Goal: Check status: Check status

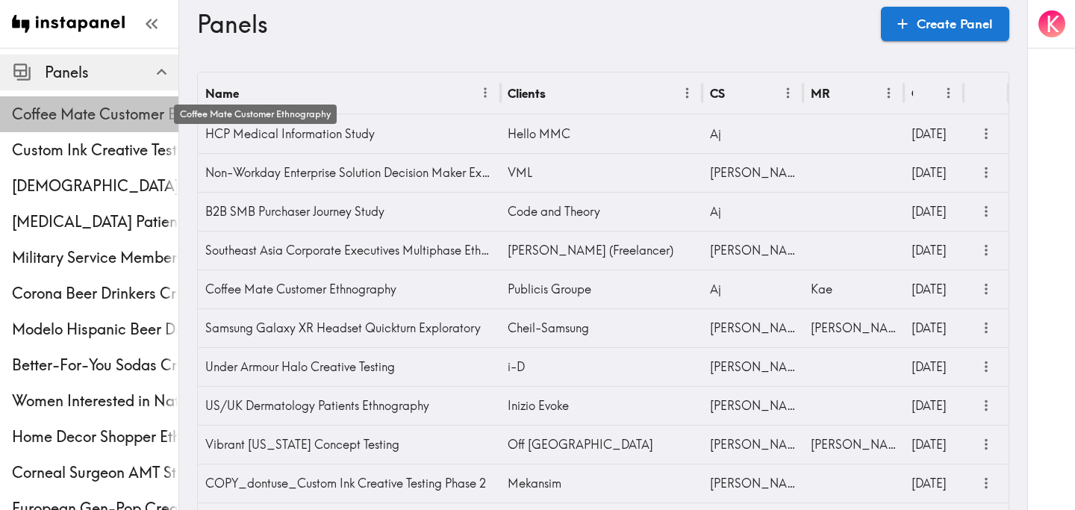
click at [39, 121] on span "Coffee Mate Customer Ethnography" at bounding box center [95, 114] width 166 height 21
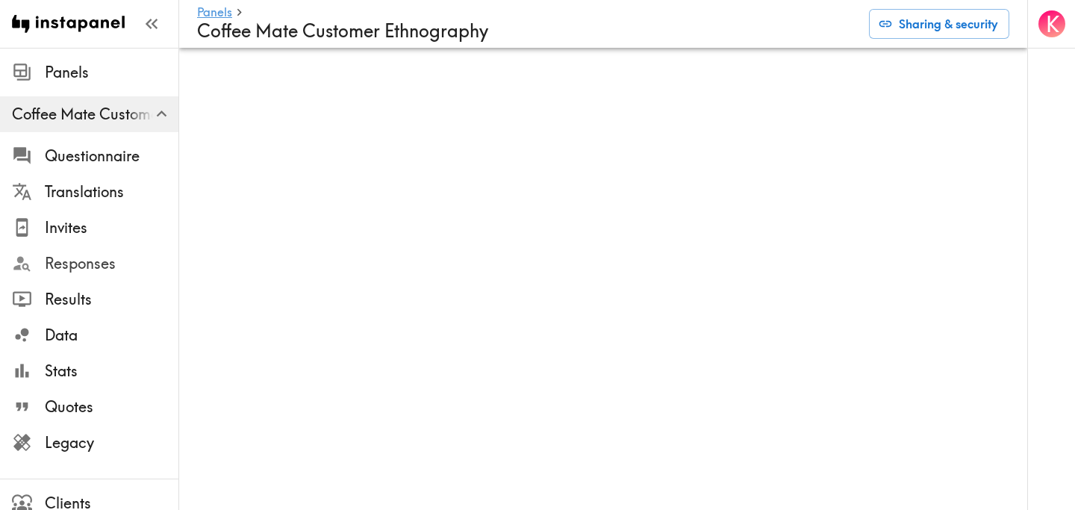
click at [126, 257] on span "Responses" at bounding box center [112, 263] width 134 height 21
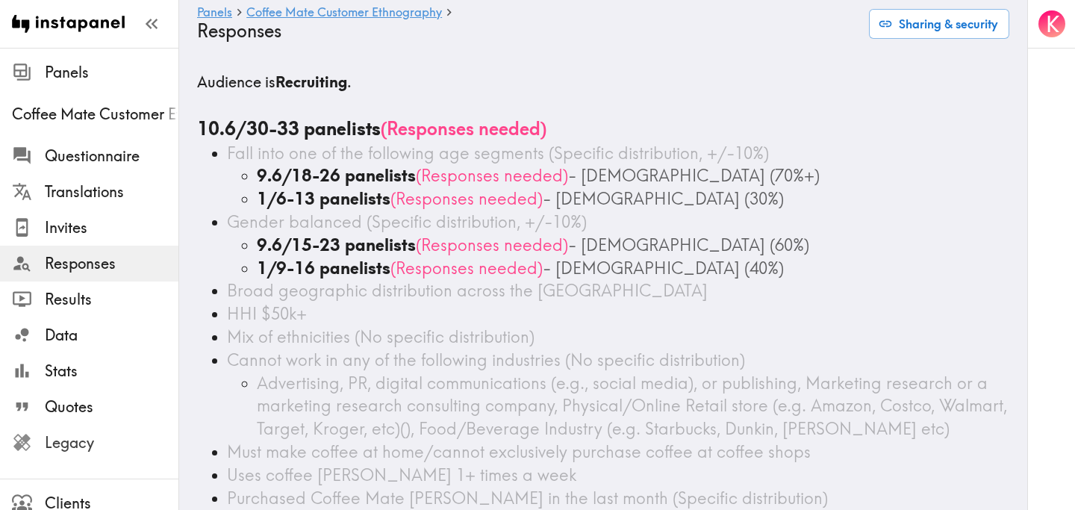
click at [88, 452] on span "Legacy" at bounding box center [112, 442] width 134 height 21
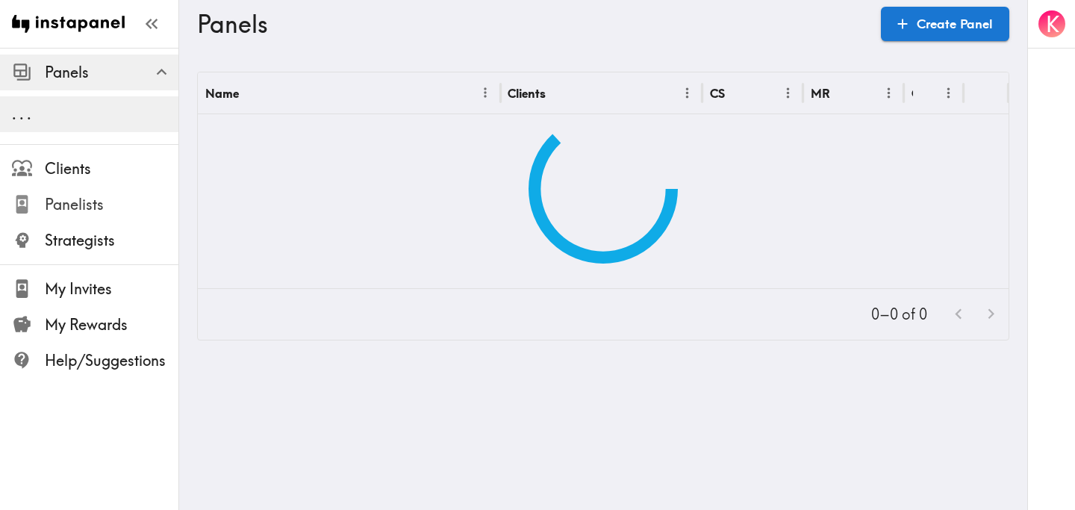
click at [98, 202] on span "Panelists" at bounding box center [112, 204] width 134 height 21
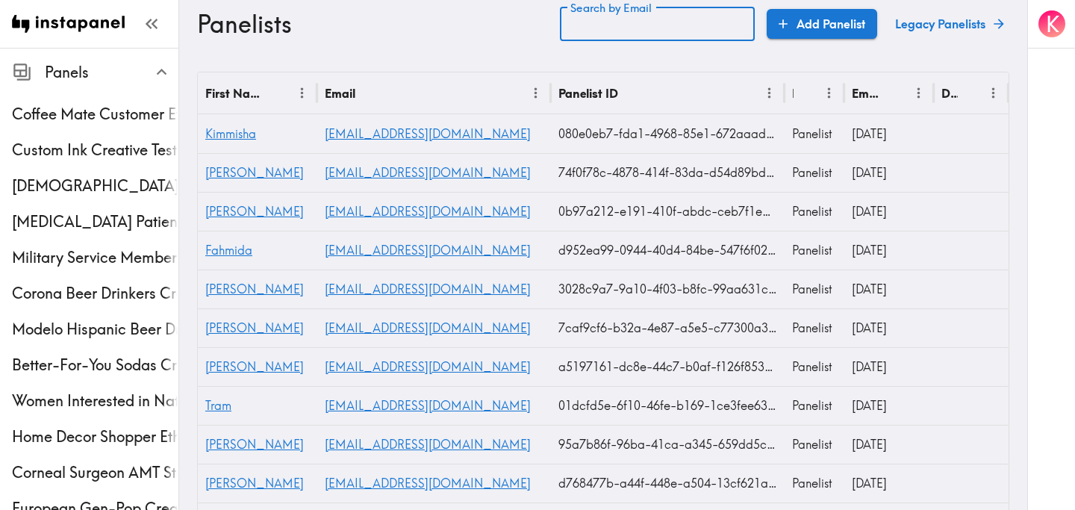
click at [656, 25] on input "Search by Email" at bounding box center [657, 24] width 195 height 34
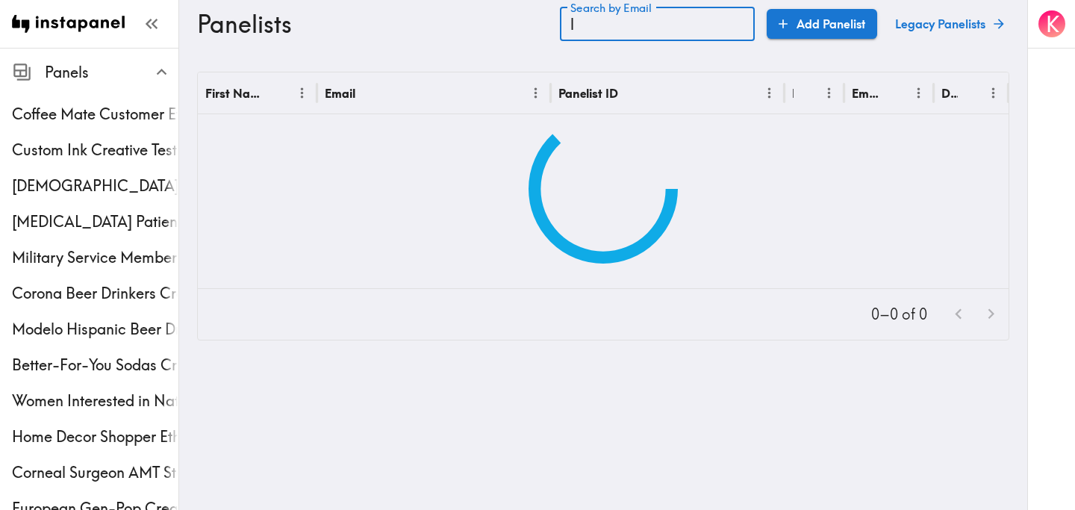
type input "l"
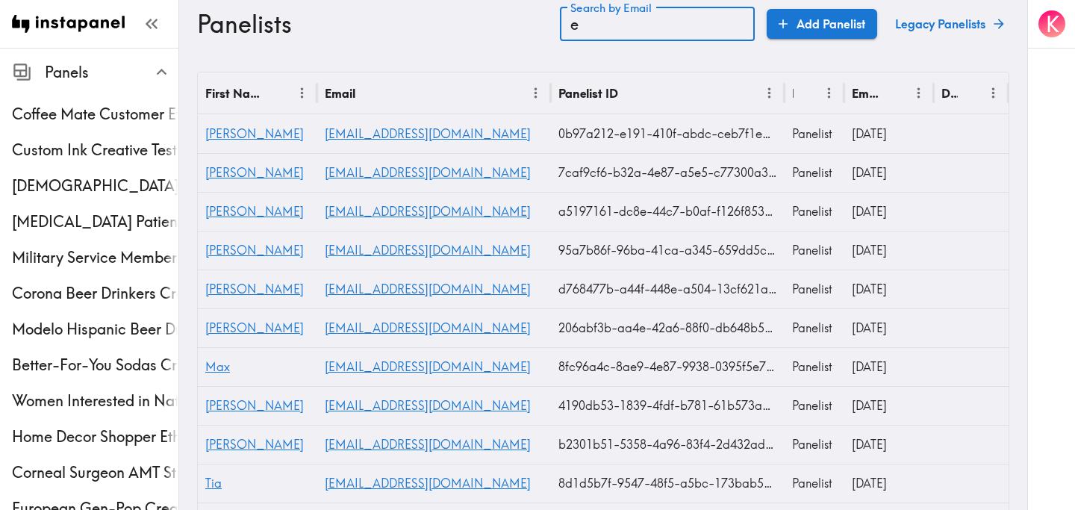
type input "e"
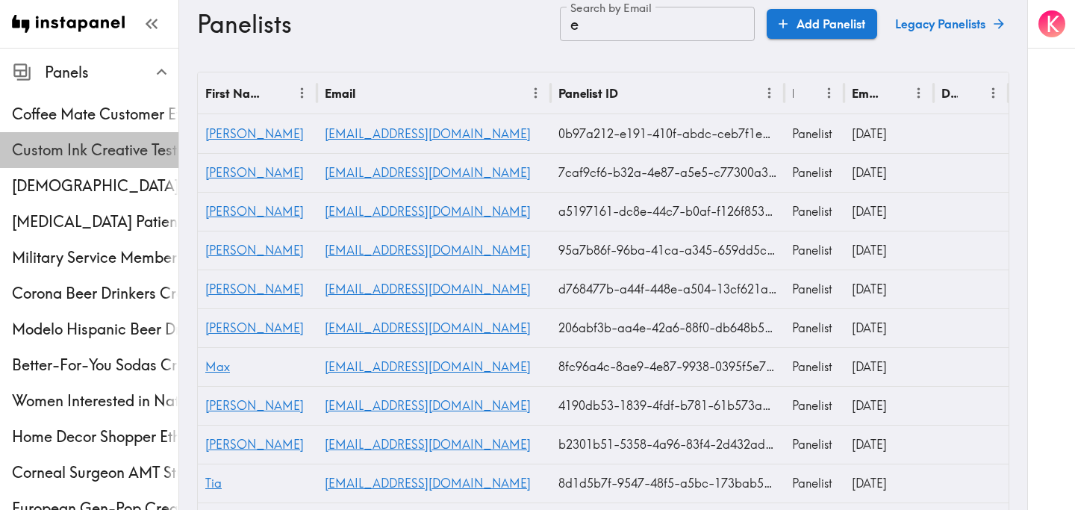
click at [72, 160] on span "Custom Ink Creative Testing Phase 2" at bounding box center [95, 150] width 166 height 27
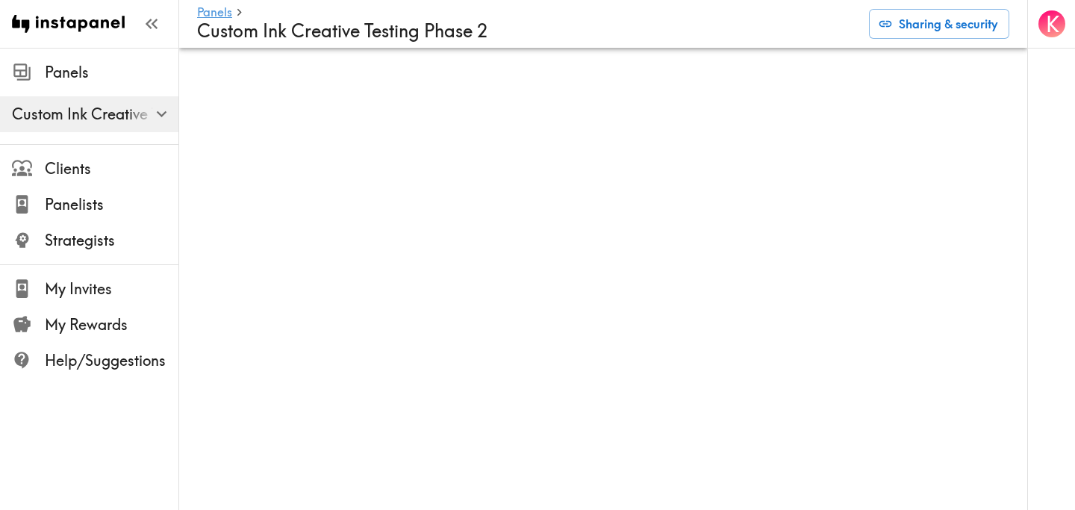
click at [131, 112] on span "Custom Ink Creative Testing Phase 2" at bounding box center [95, 114] width 166 height 21
click at [156, 122] on icon "button" at bounding box center [162, 114] width 20 height 20
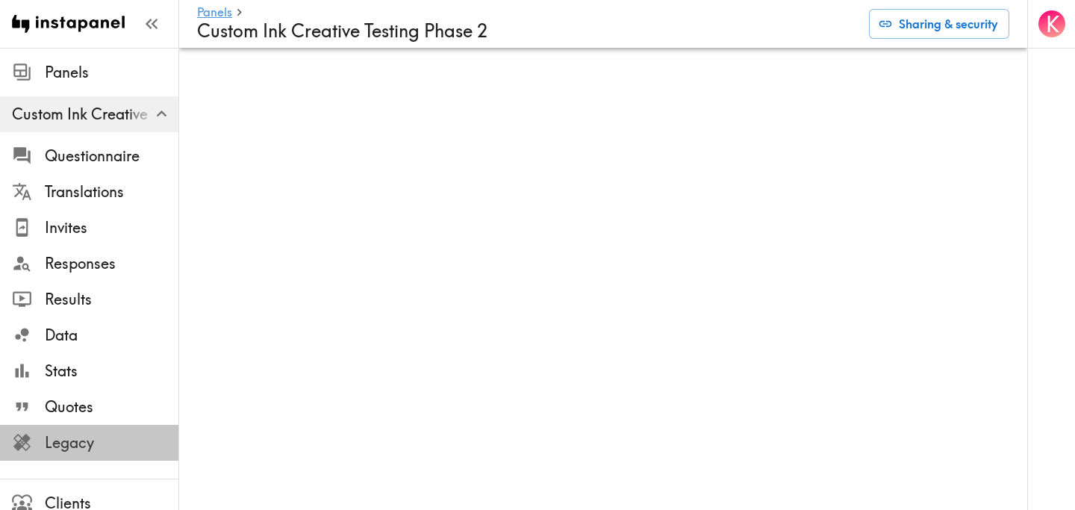
click at [90, 455] on span "Legacy" at bounding box center [112, 442] width 134 height 27
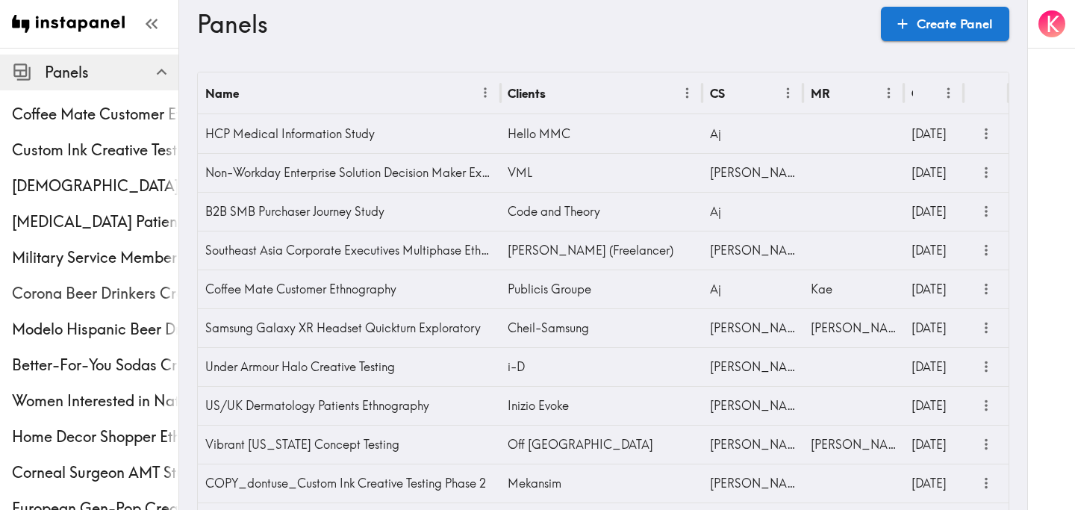
scroll to position [555, 0]
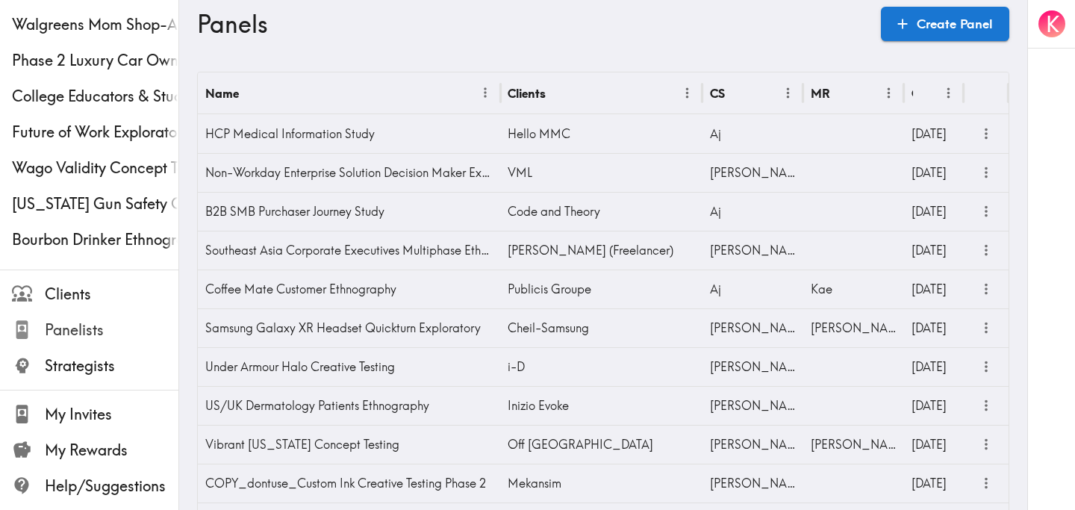
click at [91, 330] on span "Panelists" at bounding box center [112, 329] width 134 height 21
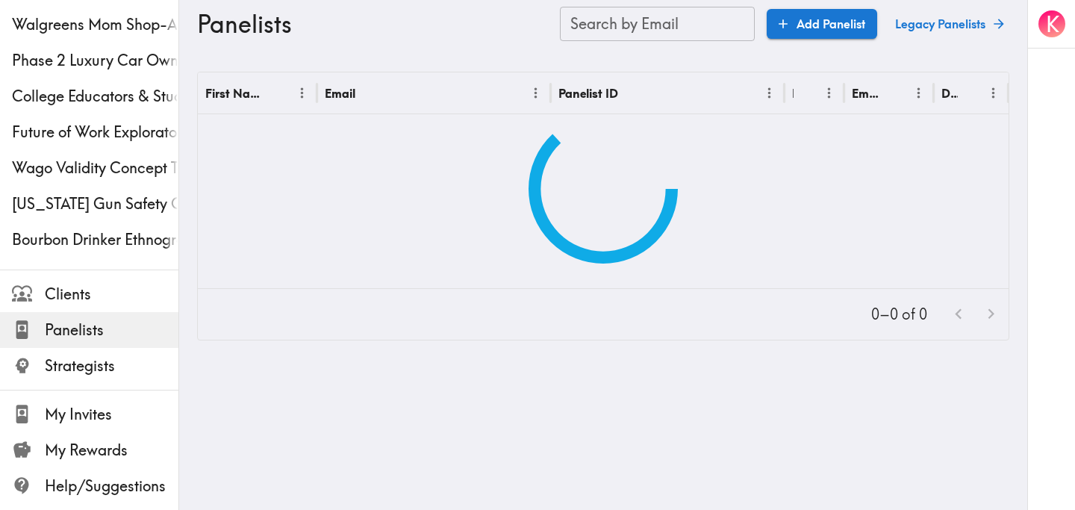
click at [644, 28] on div "Search by Email Search by Email" at bounding box center [657, 24] width 195 height 34
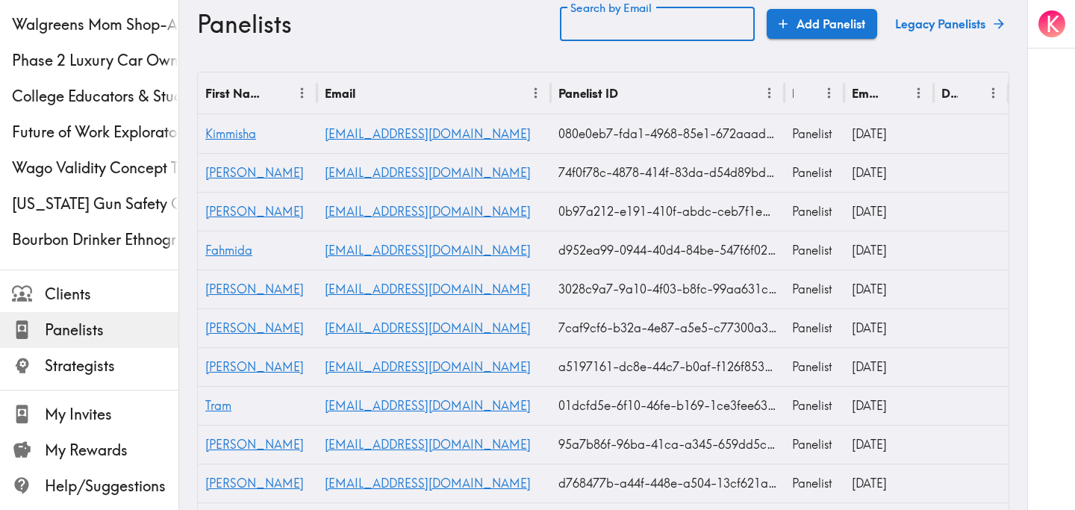
paste input "text"
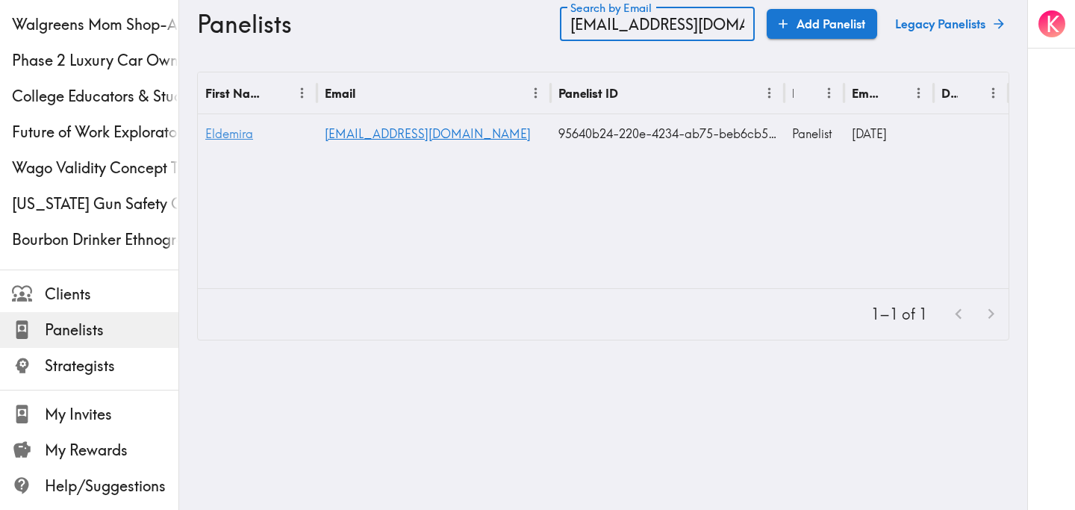
type input "egomes0406@gmail.com"
click at [237, 138] on span "Eldemira" at bounding box center [229, 133] width 48 height 15
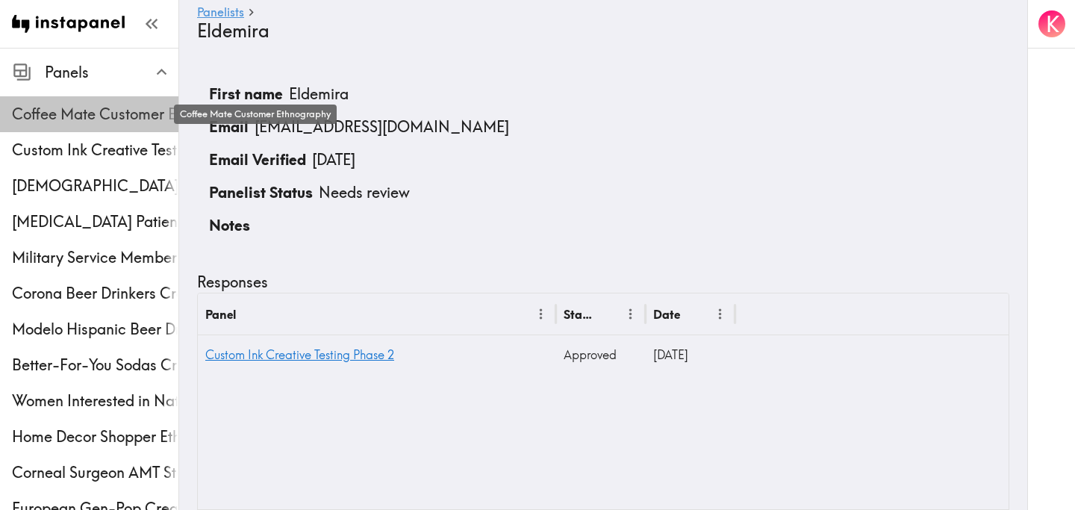
click at [63, 123] on span "Coffee Mate Customer Ethnography" at bounding box center [95, 114] width 166 height 21
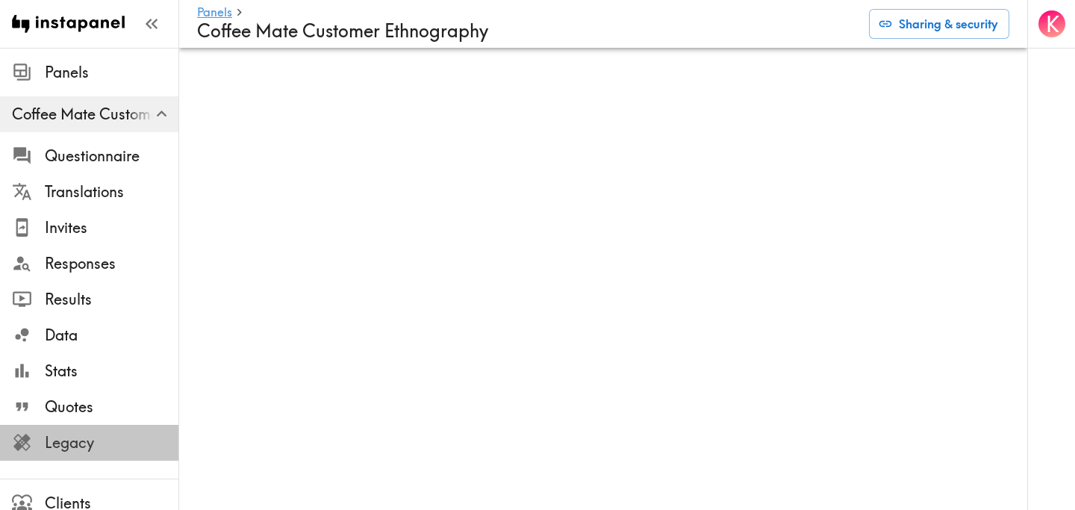
click at [90, 453] on span "Legacy" at bounding box center [112, 442] width 134 height 27
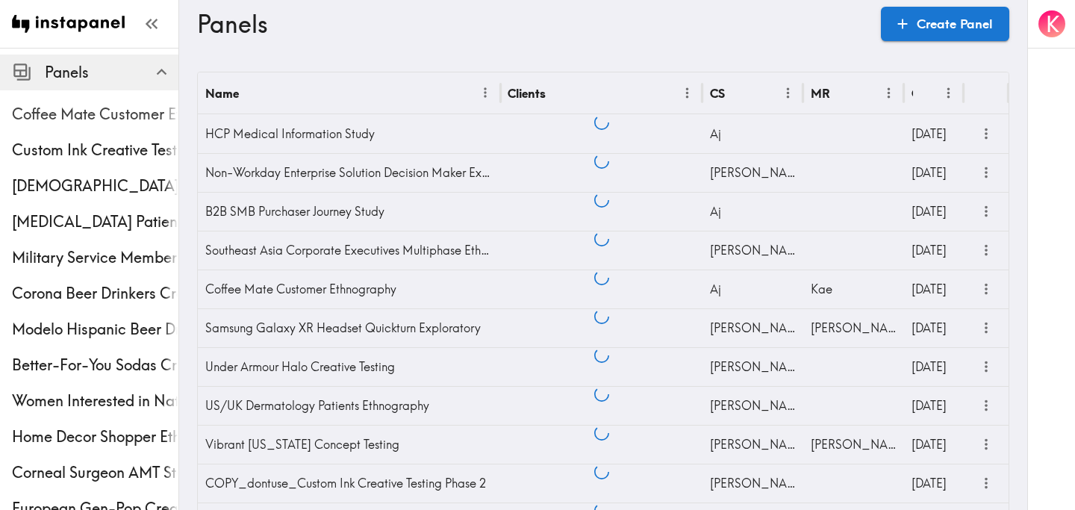
click at [111, 110] on span "Coffee Mate Customer Ethnography" at bounding box center [95, 114] width 166 height 21
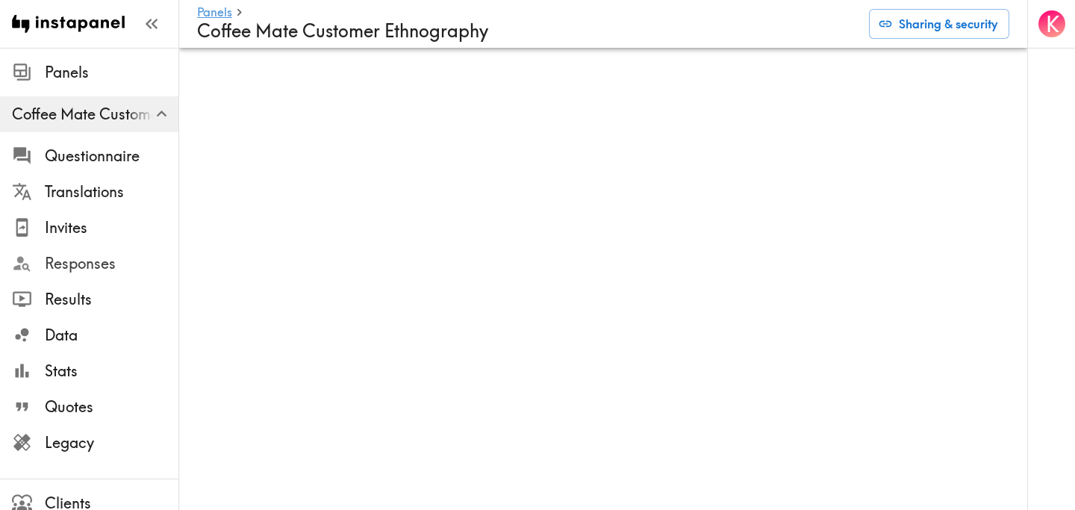
click at [98, 254] on span "Responses" at bounding box center [112, 263] width 134 height 21
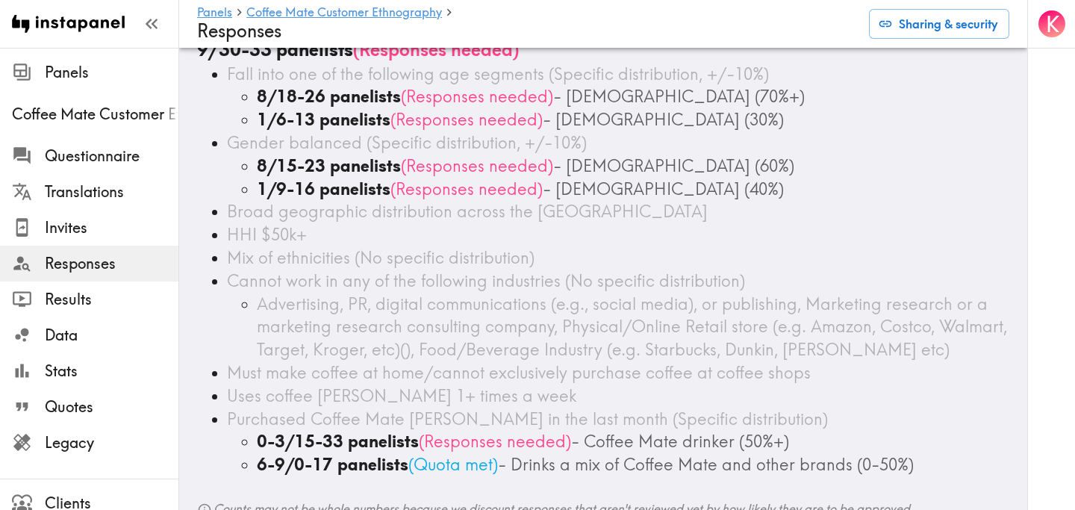
scroll to position [80, 0]
click at [113, 289] on span "Results" at bounding box center [112, 299] width 134 height 21
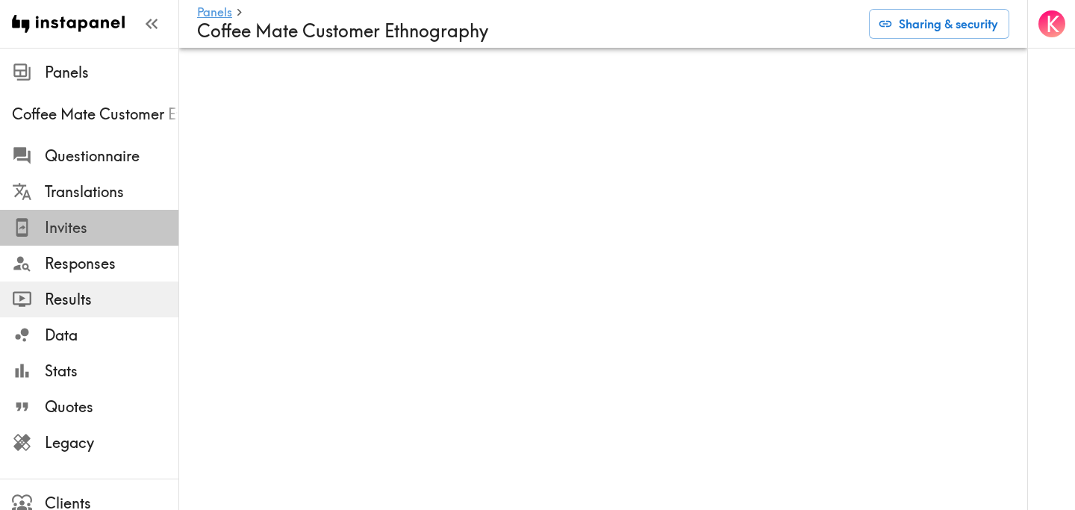
click at [111, 231] on span "Invites" at bounding box center [112, 227] width 134 height 21
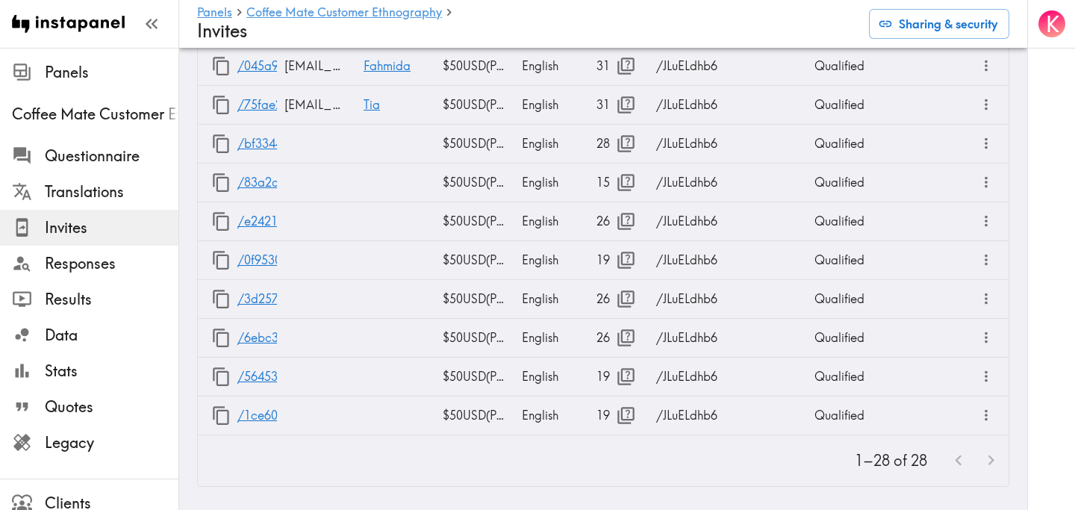
scroll to position [1505, 0]
click at [619, 412] on icon "button" at bounding box center [626, 415] width 20 height 20
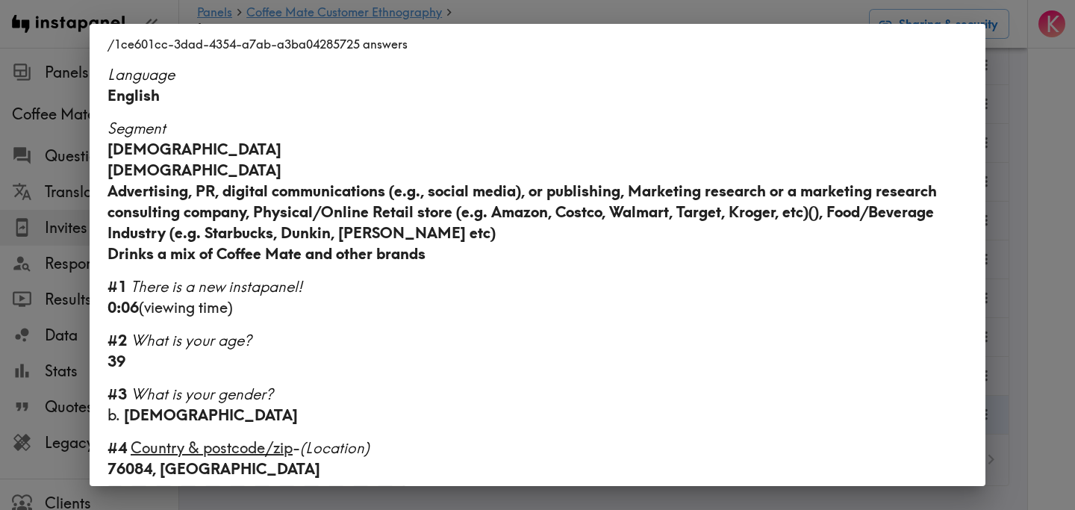
click at [1023, 194] on div "/1ce601cc-3dad-4354-a7ab-a3ba04285725 answers Language English Segment 28-45 ye…" at bounding box center [537, 255] width 1075 height 510
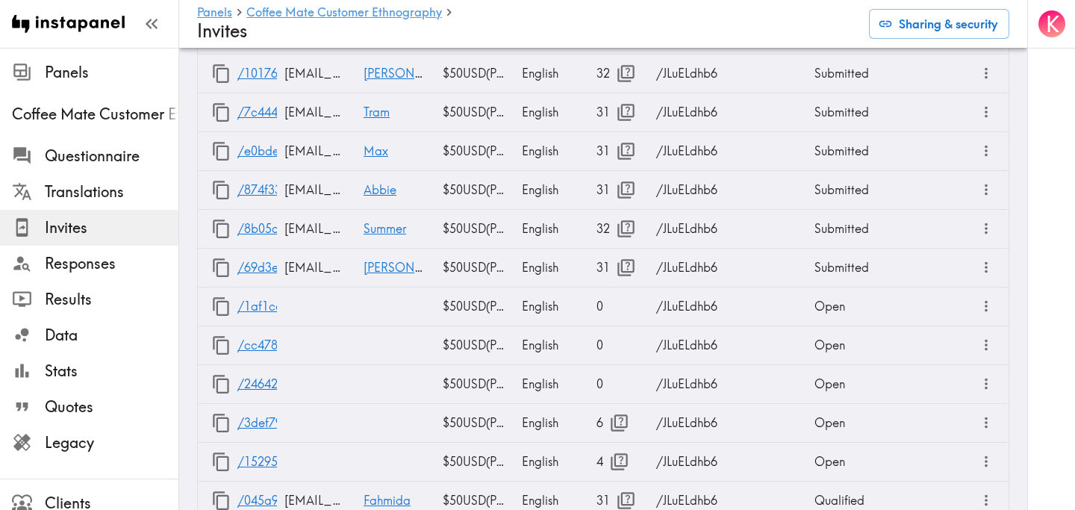
scroll to position [1543, 0]
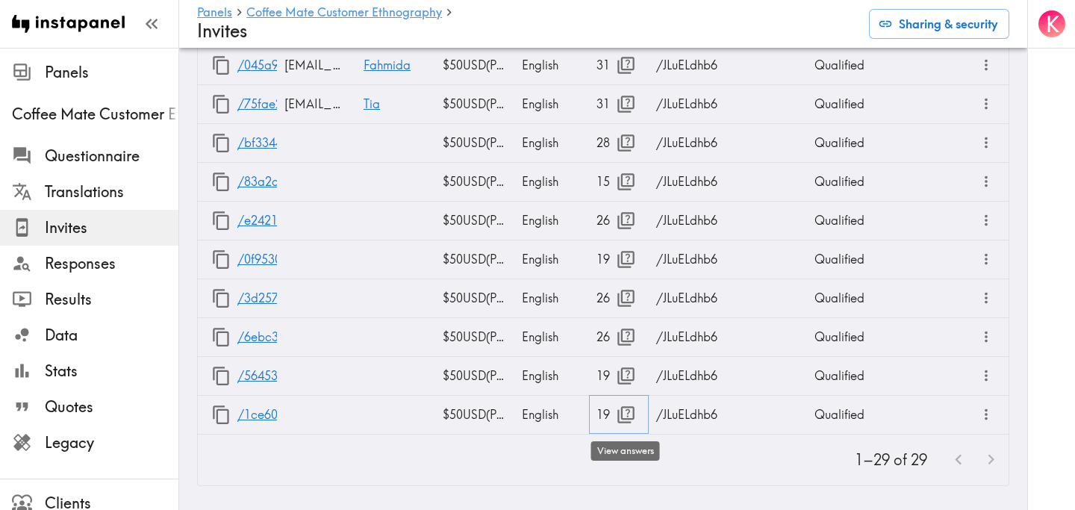
click at [624, 410] on icon "button" at bounding box center [626, 415] width 20 height 20
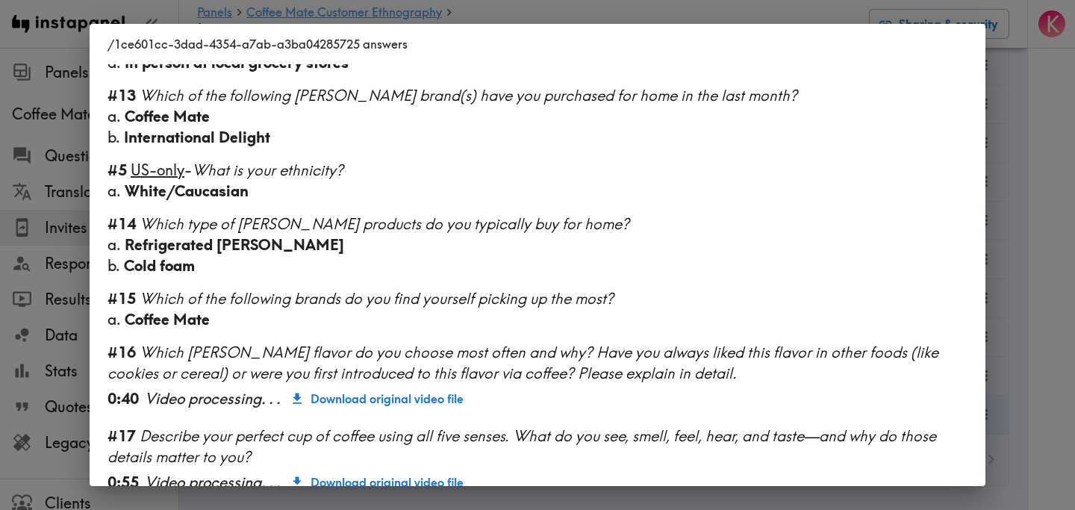
scroll to position [1153, 0]
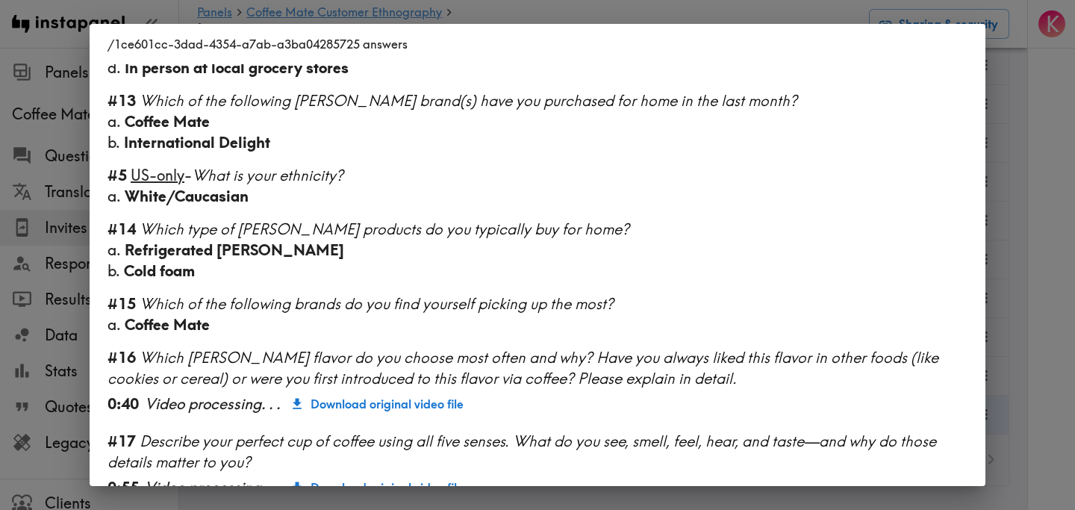
click at [1034, 229] on div "/1ce601cc-3dad-4354-a7ab-a3ba04285725 answers Language English Segment 28-45 ye…" at bounding box center [537, 255] width 1075 height 510
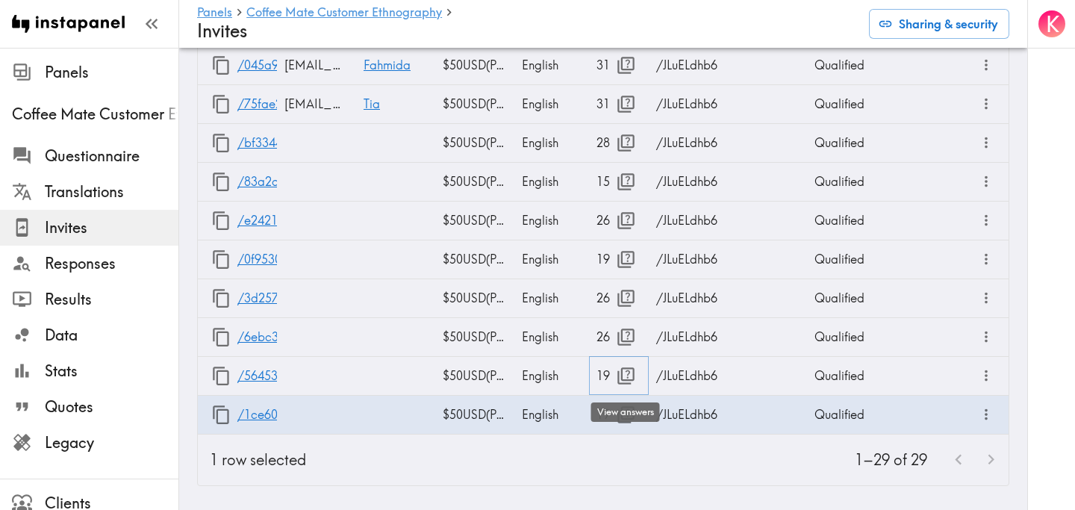
click at [628, 371] on icon "button" at bounding box center [626, 376] width 20 height 20
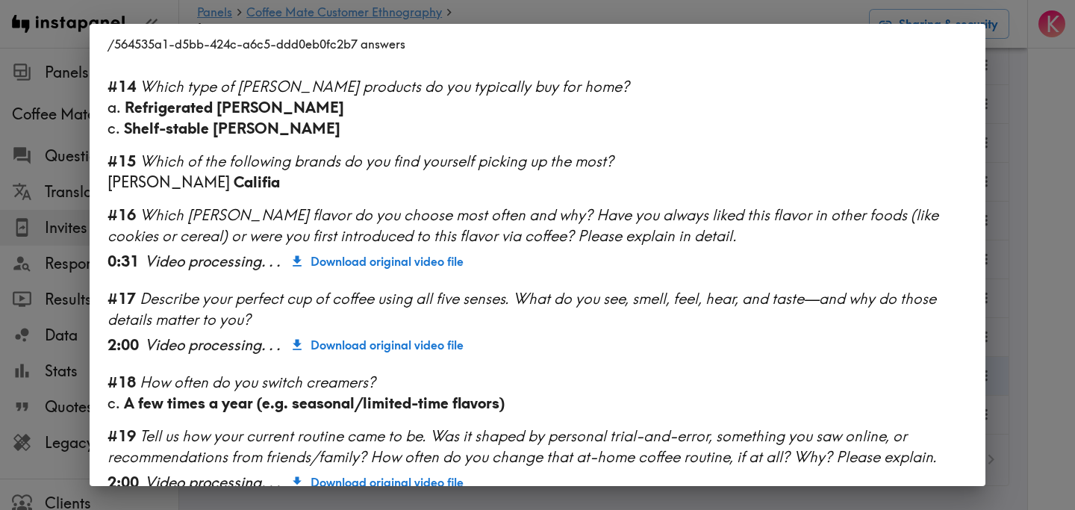
scroll to position [1531, 0]
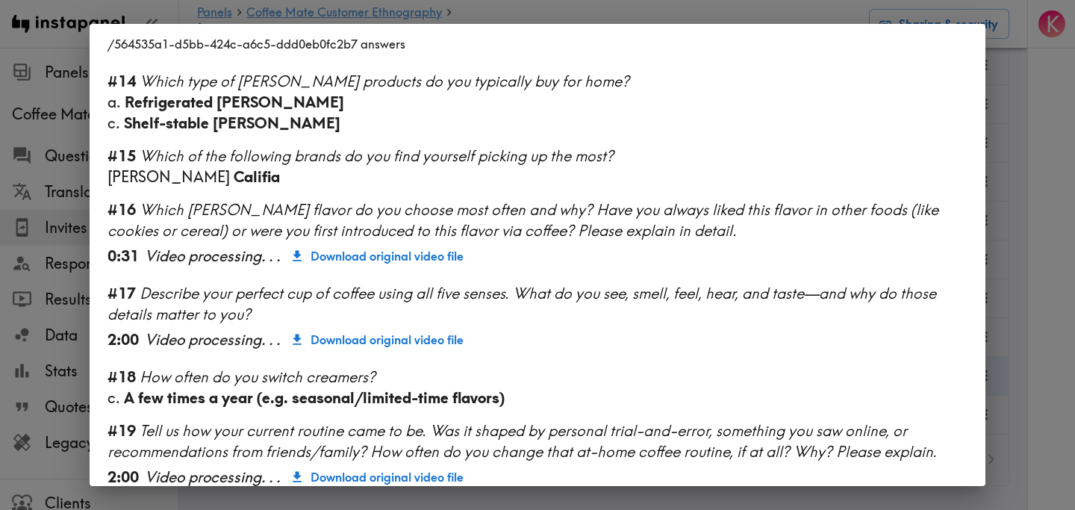
click at [1029, 266] on div "/564535a1-d5bb-424c-a6c5-ddd0eb0fc2b7 answers Language English Segment 28-45 ye…" at bounding box center [537, 255] width 1075 height 510
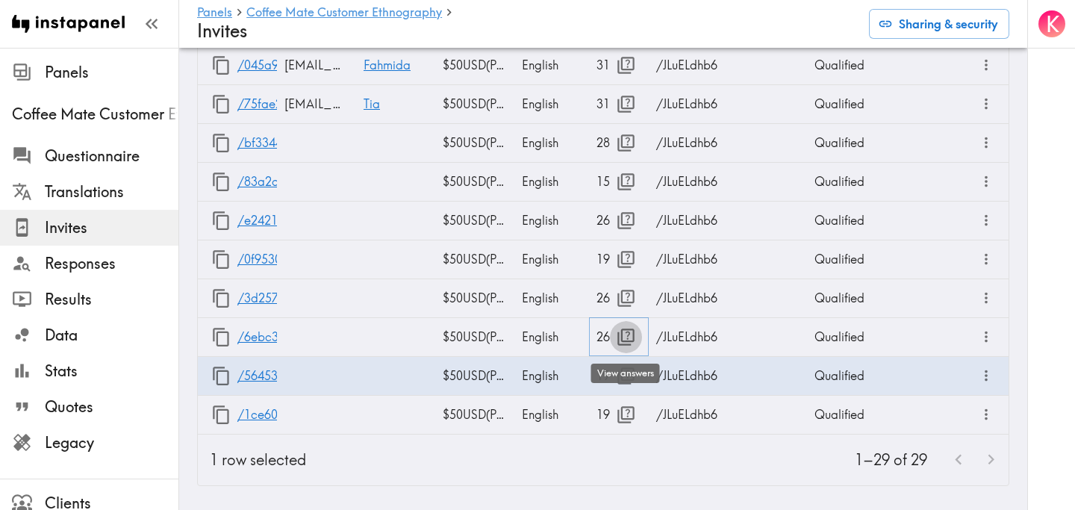
click at [625, 336] on icon "button" at bounding box center [626, 337] width 20 height 20
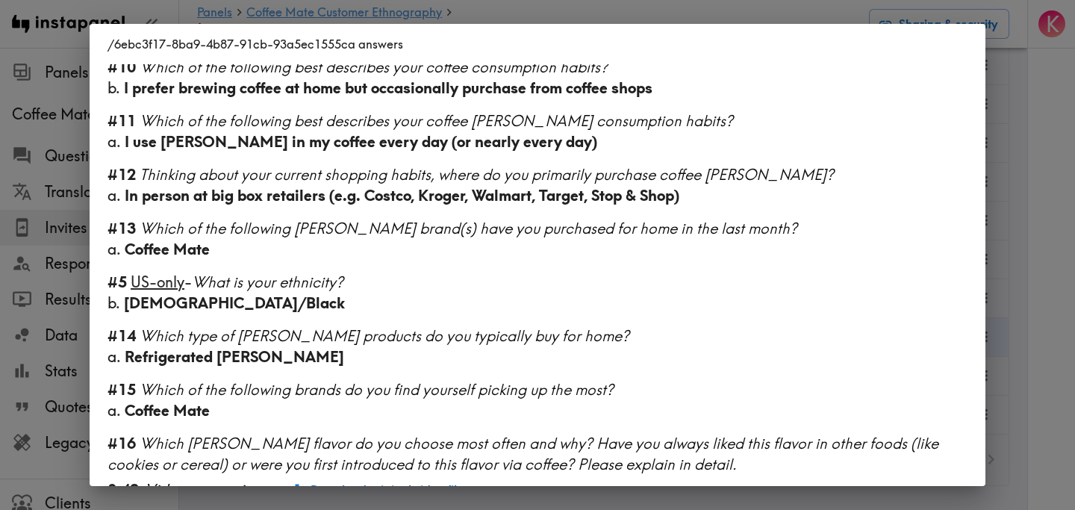
scroll to position [1024, 0]
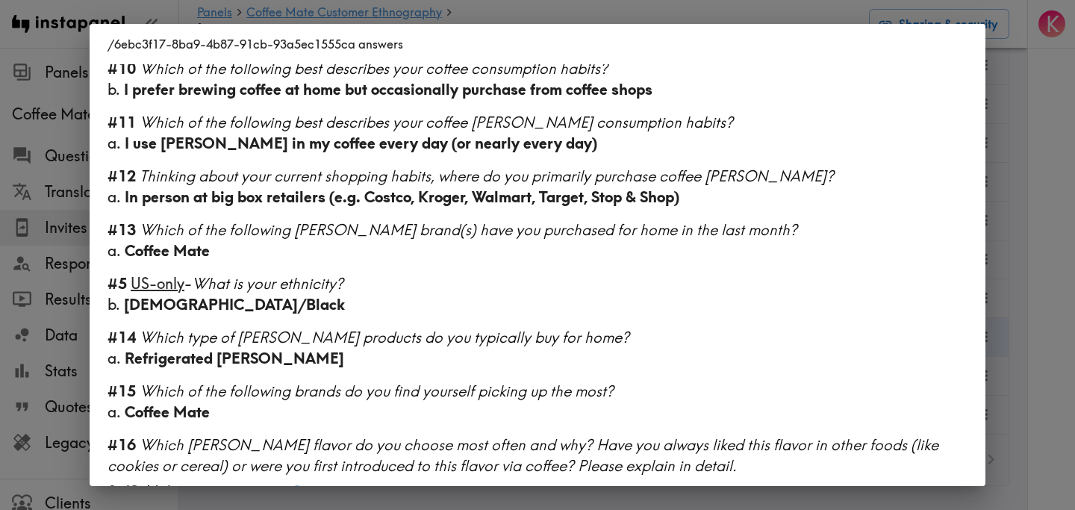
click at [1028, 225] on div "/6ebc3f17-8ba9-4b87-91cb-93a5ec1555ca answers Language English Segment 28-45 ye…" at bounding box center [537, 255] width 1075 height 510
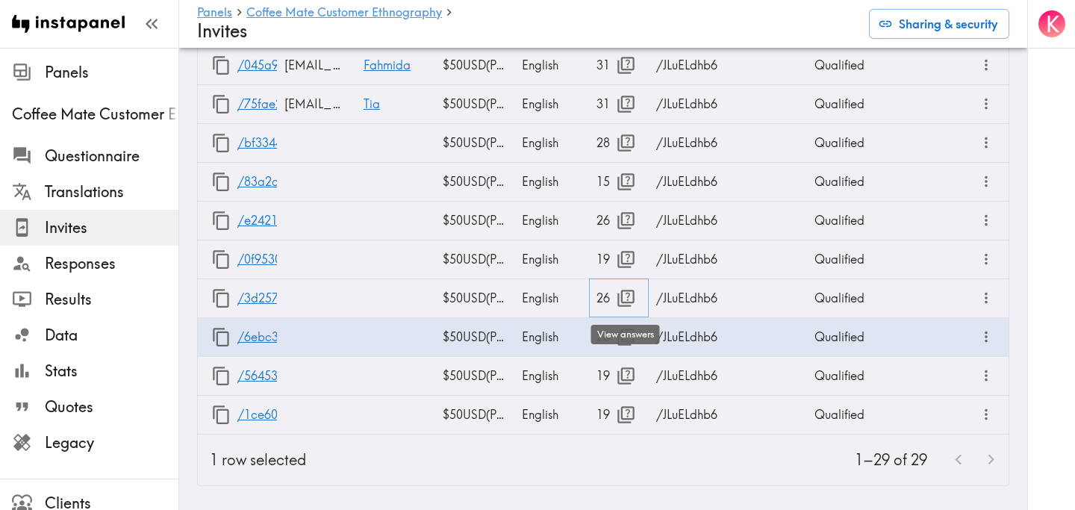
click at [624, 297] on icon "button" at bounding box center [626, 298] width 20 height 20
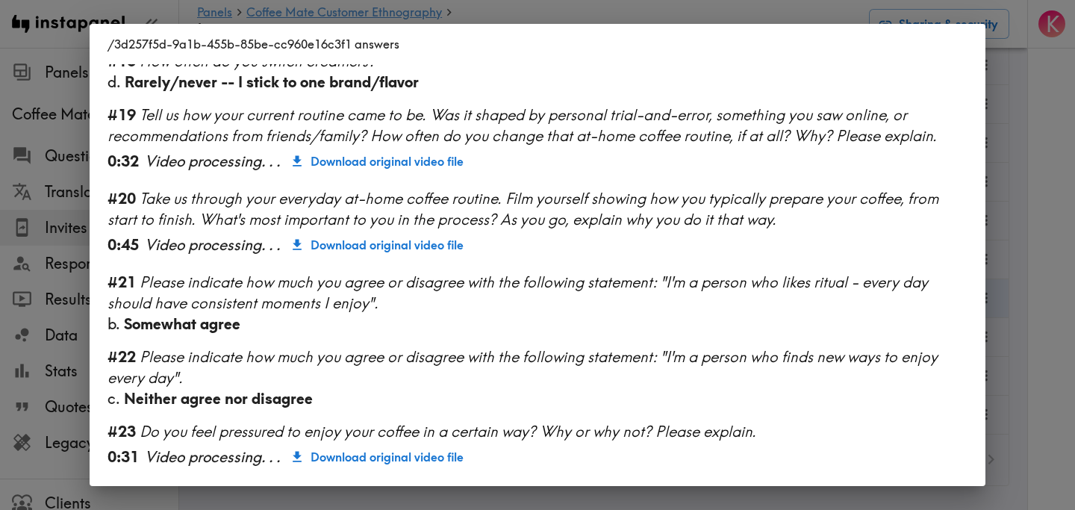
scroll to position [1654, 0]
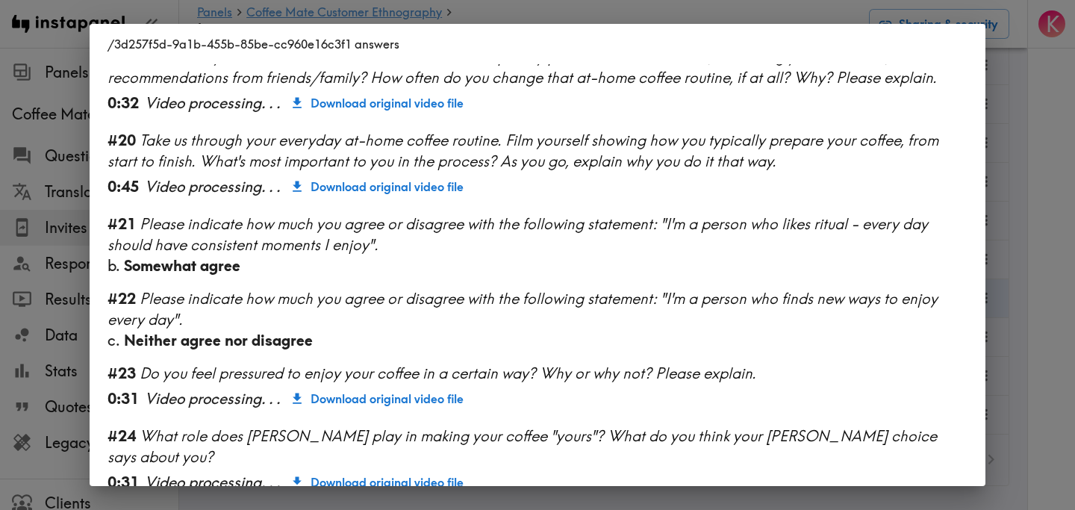
click at [1028, 237] on div "/3d257f5d-9a1b-455b-85be-cc960e16c3f1 answers Language English Segment 28-45 ye…" at bounding box center [537, 255] width 1075 height 510
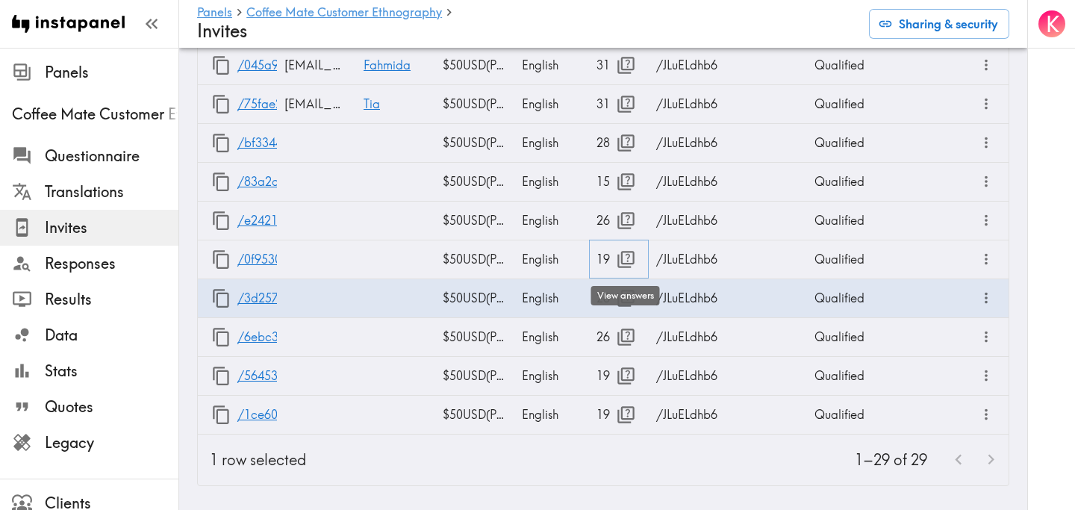
click at [631, 255] on icon "button" at bounding box center [626, 259] width 20 height 20
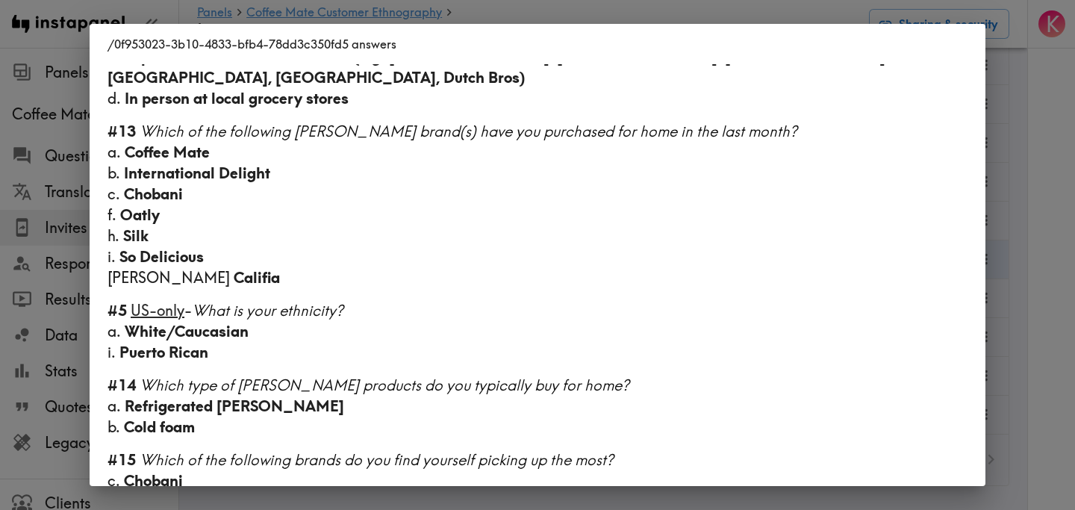
scroll to position [1184, 0]
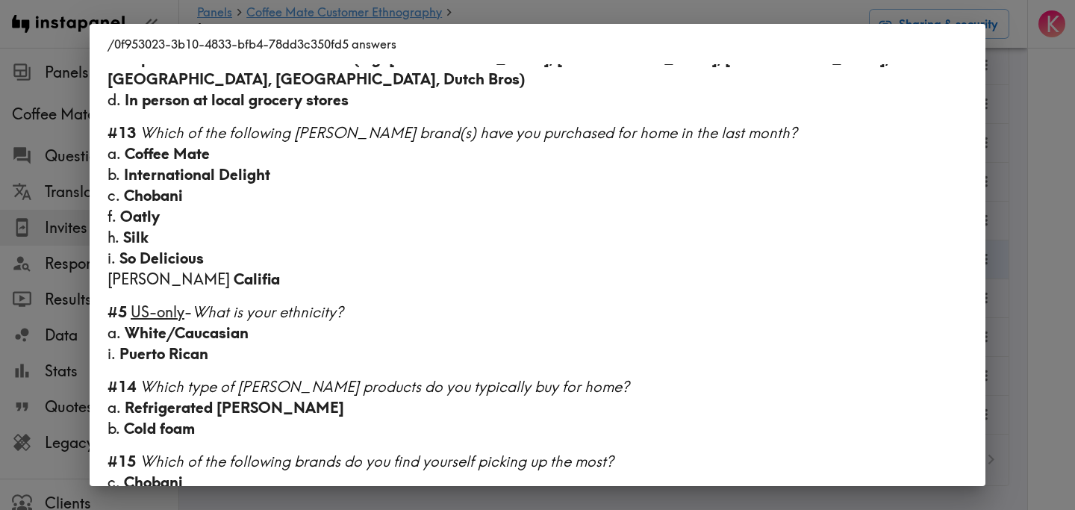
click at [1029, 202] on div "/0f953023-3b10-4833-bfb4-78dd3c350fd5 answers Language English Segment 18-27 ye…" at bounding box center [537, 255] width 1075 height 510
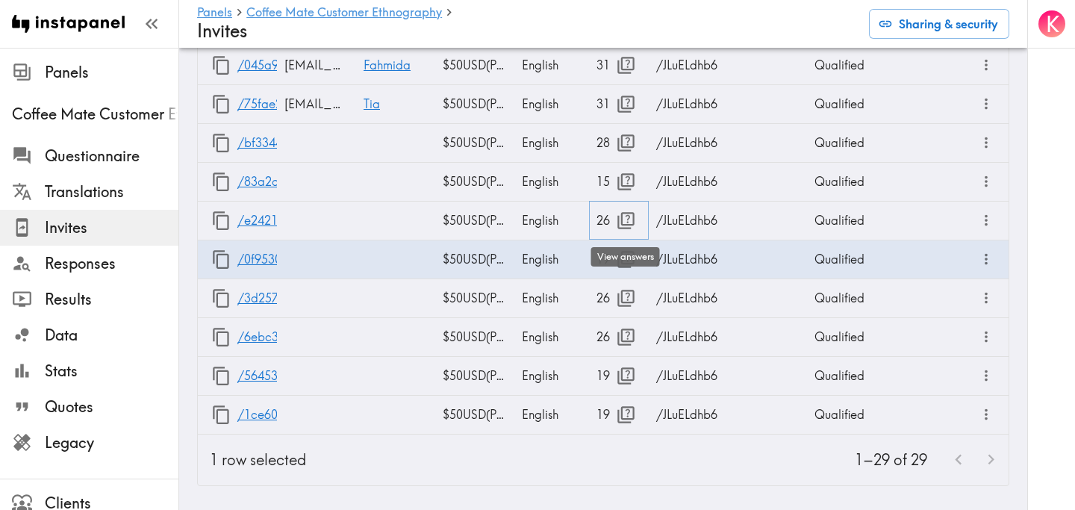
click at [625, 218] on icon "button" at bounding box center [626, 220] width 20 height 20
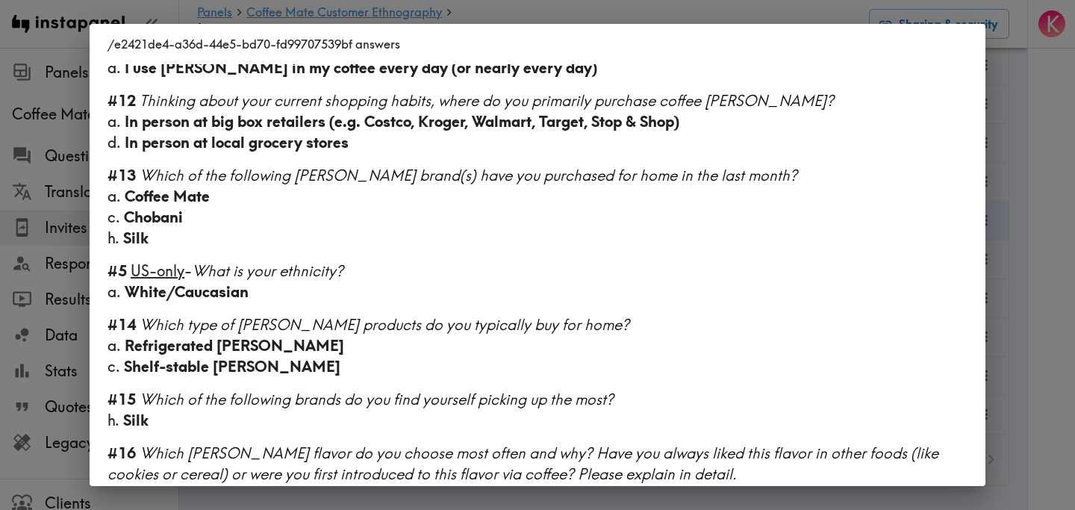
scroll to position [1043, 0]
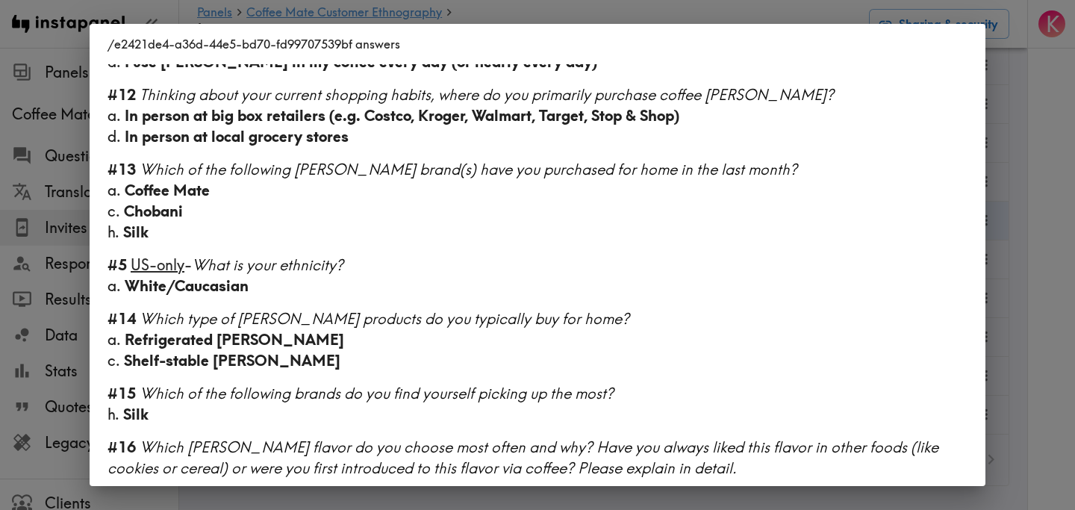
click at [1030, 209] on div "/e2421de4-a36d-44e5-bd70-fd99707539bf answers Language English Segment 28-45 ye…" at bounding box center [537, 255] width 1075 height 510
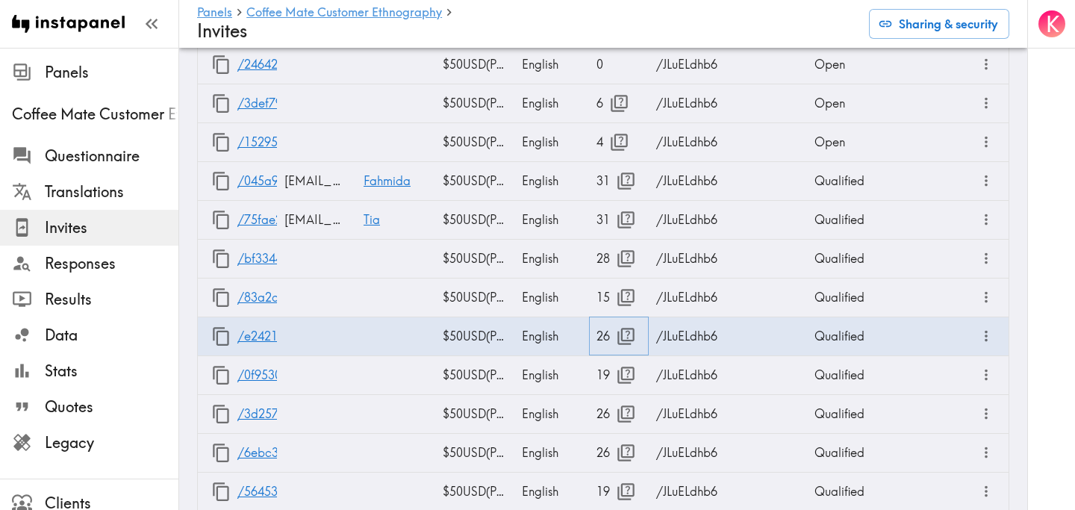
scroll to position [1417, 0]
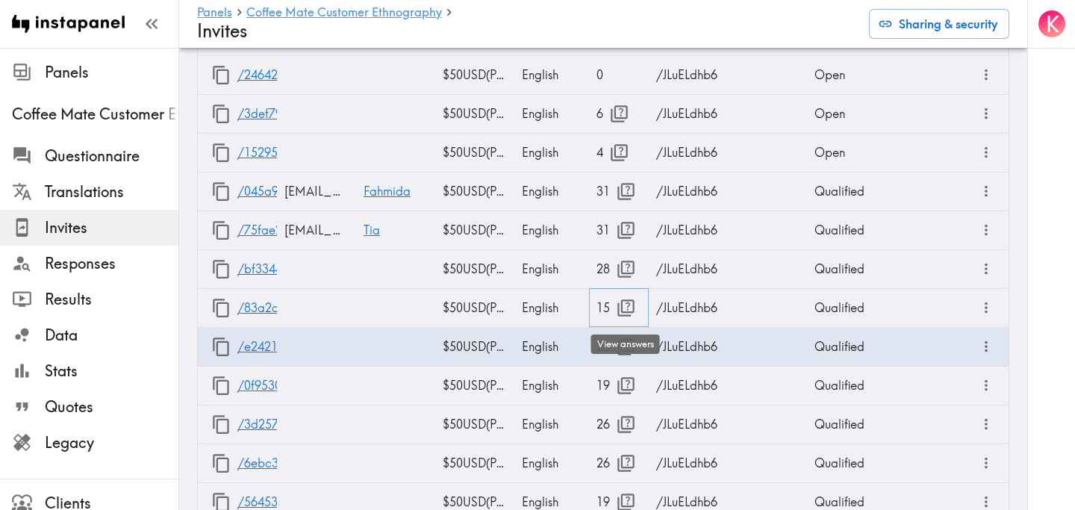
click at [619, 304] on icon "button" at bounding box center [626, 308] width 20 height 20
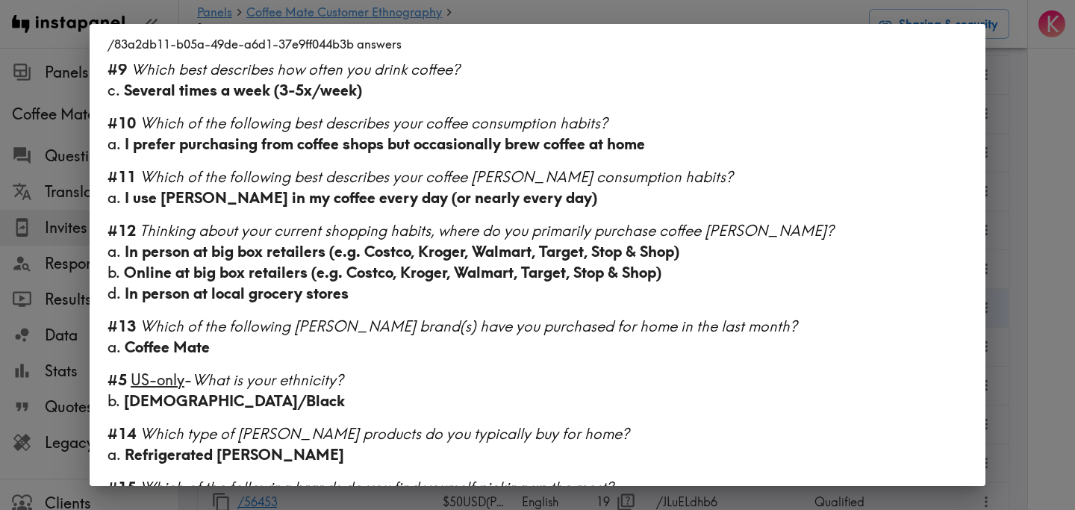
scroll to position [1059, 0]
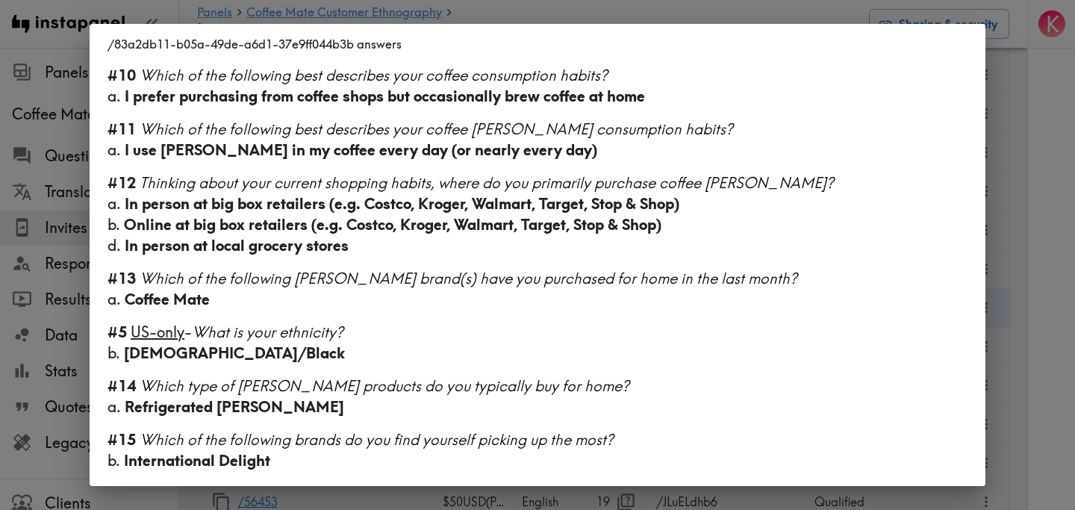
click at [1044, 261] on div "/83a2db11-b05a-49de-a6d1-37e9ff044b3b answers Language English Segment 18-27 ye…" at bounding box center [537, 255] width 1075 height 510
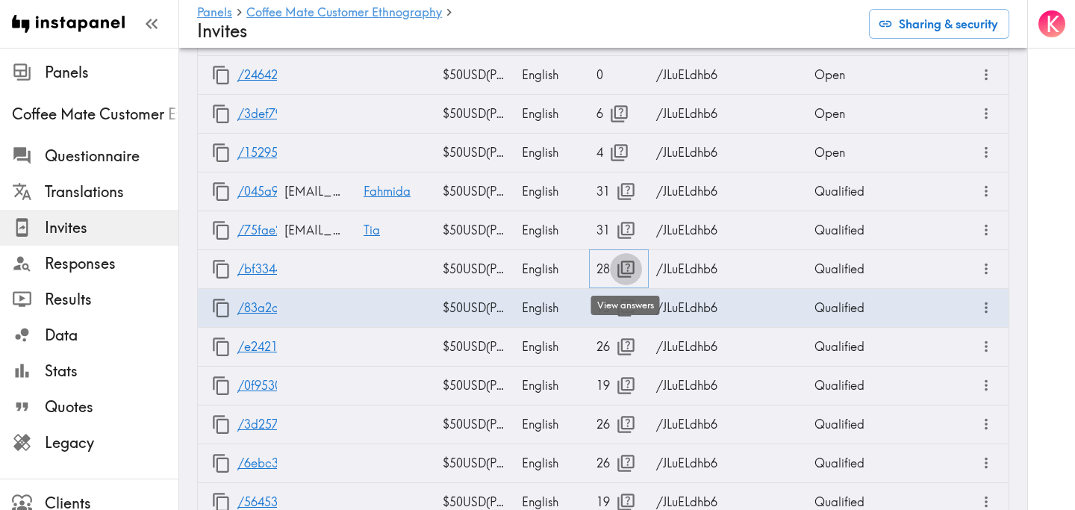
click at [622, 269] on icon "button" at bounding box center [625, 268] width 17 height 17
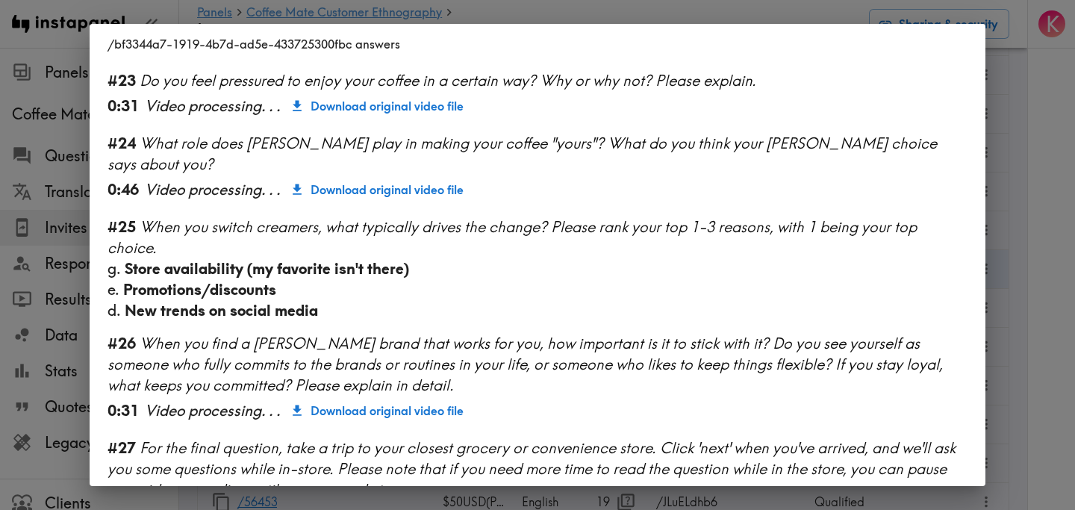
scroll to position [2071, 0]
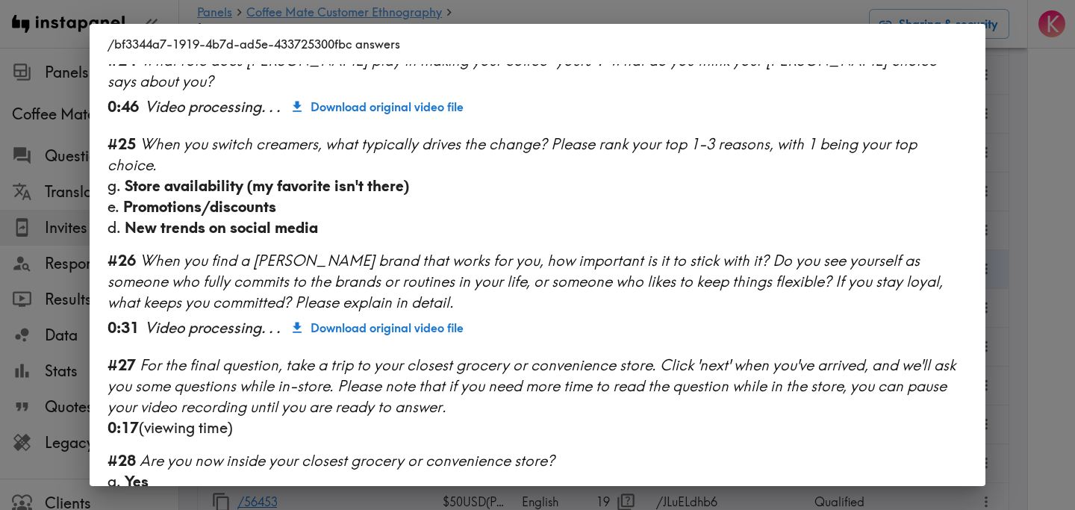
click at [1030, 239] on div "/bf3344a7-1919-4b7d-ad5e-433725300fbc answers Language English Segment 18-27 ye…" at bounding box center [537, 255] width 1075 height 510
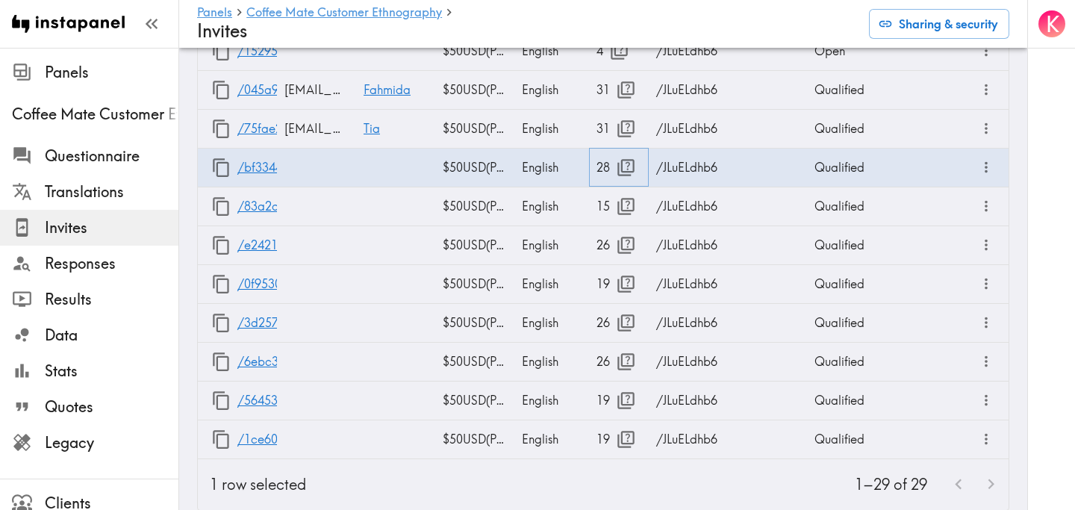
scroll to position [1543, 0]
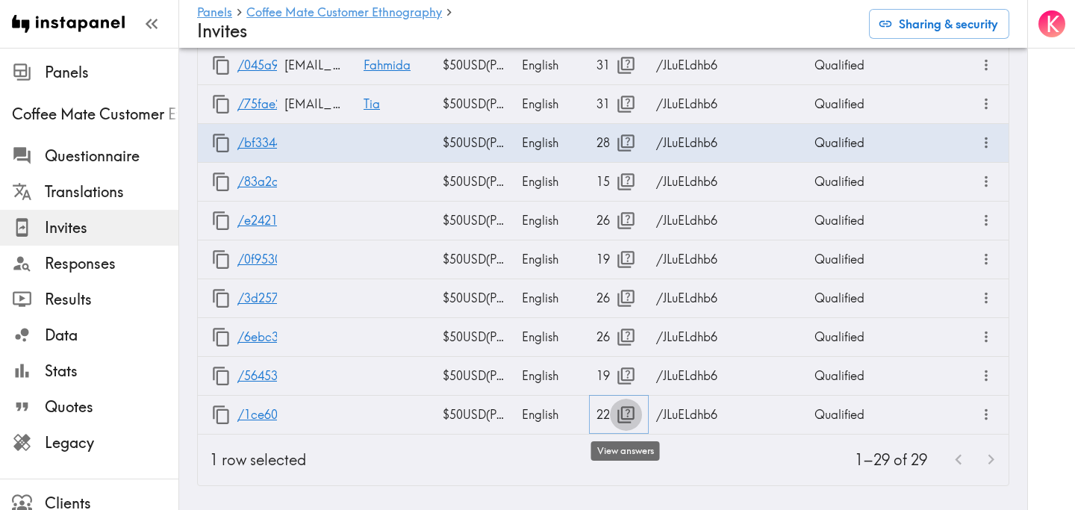
click at [625, 417] on icon "button" at bounding box center [626, 415] width 20 height 20
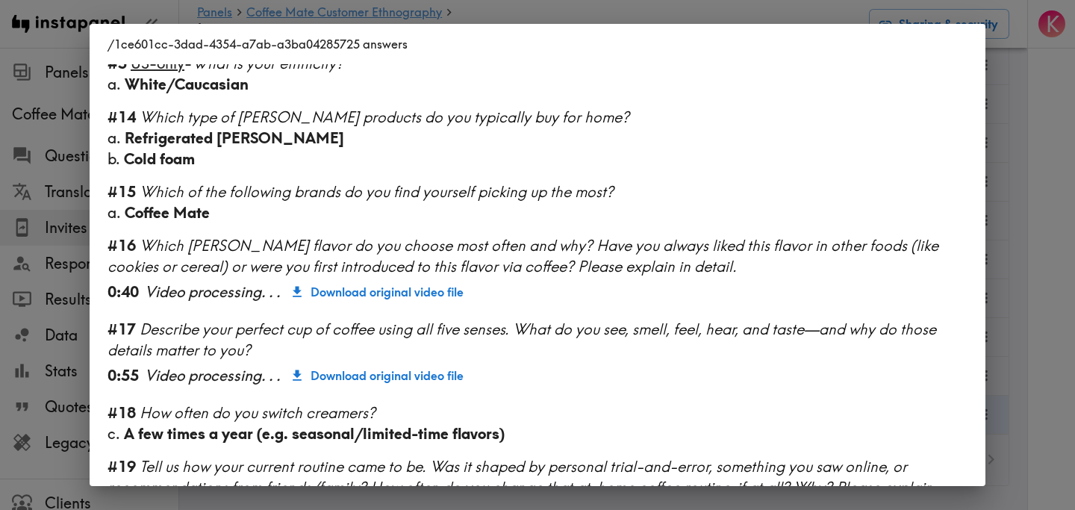
scroll to position [1555, 0]
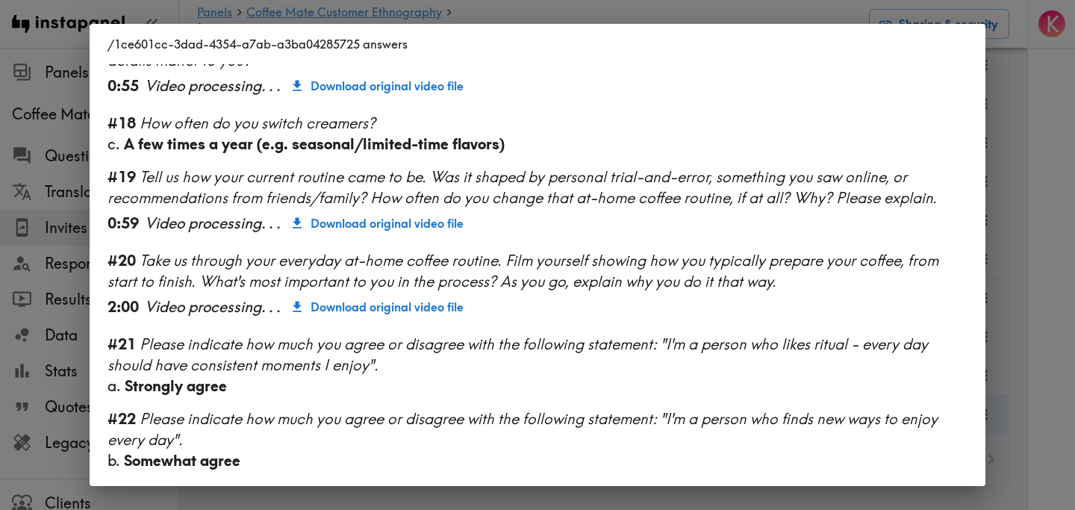
click at [1045, 266] on div "/1ce601cc-3dad-4354-a7ab-a3ba04285725 answers Language English Segment 28-45 ye…" at bounding box center [537, 255] width 1075 height 510
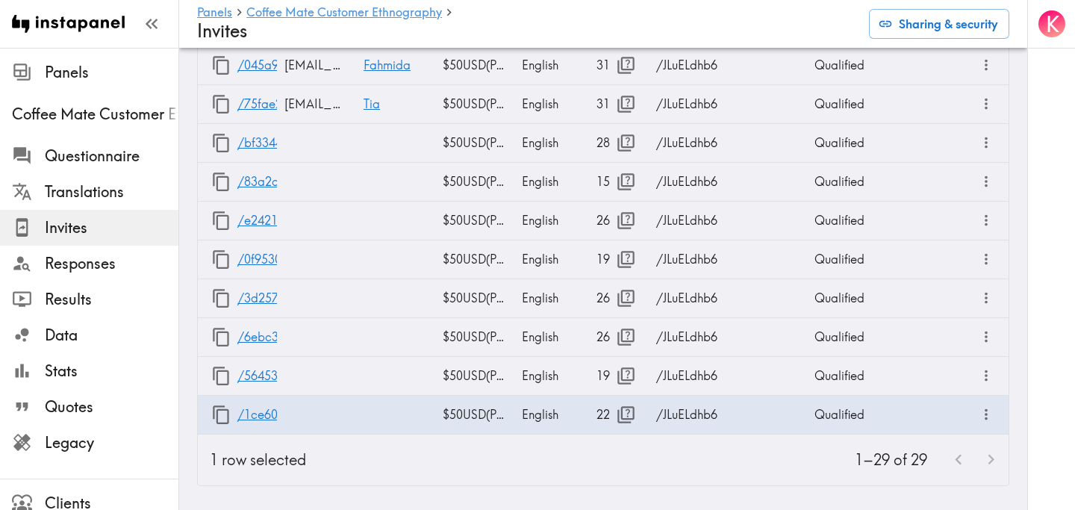
click at [1034, 231] on div "K" at bounding box center [1051, 255] width 48 height 510
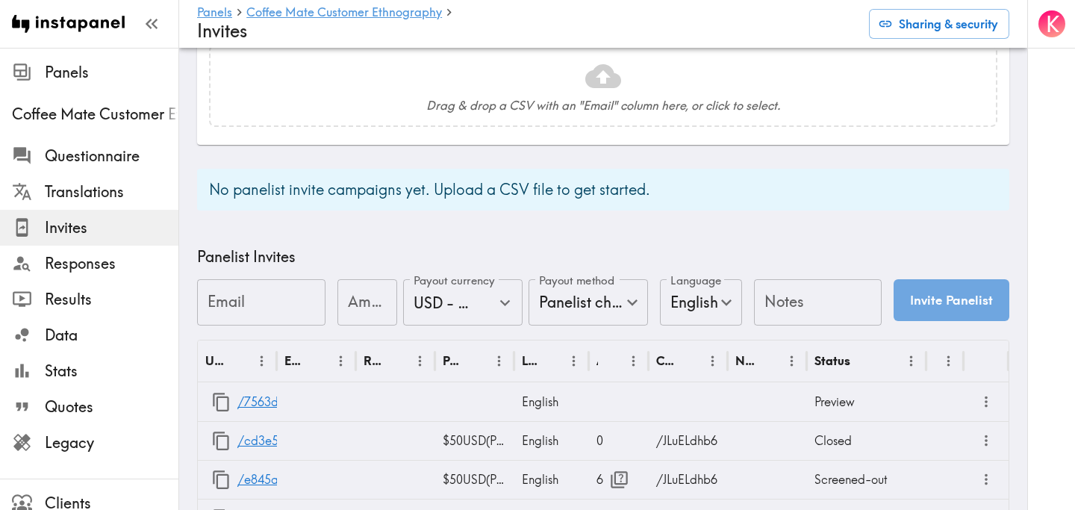
scroll to position [0, 0]
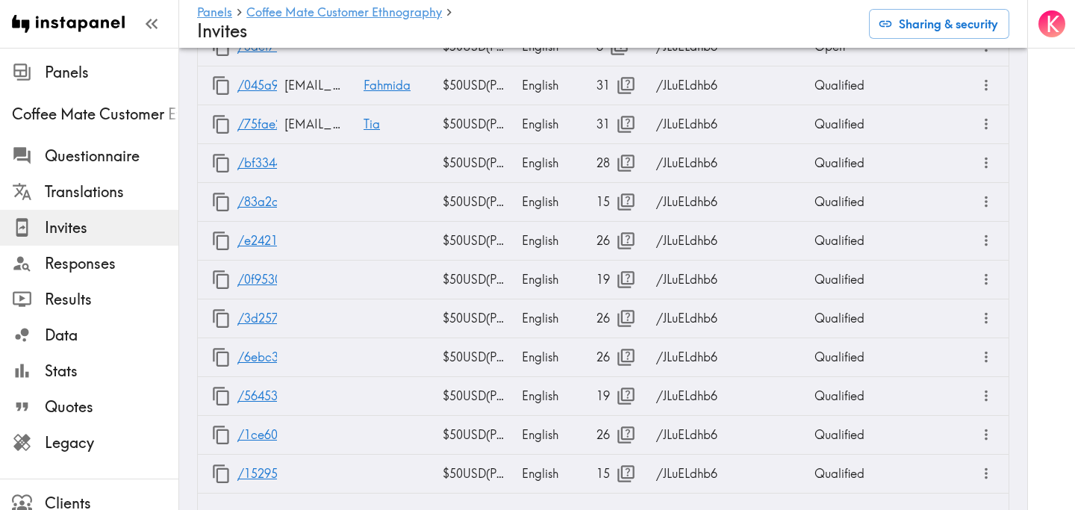
scroll to position [1543, 0]
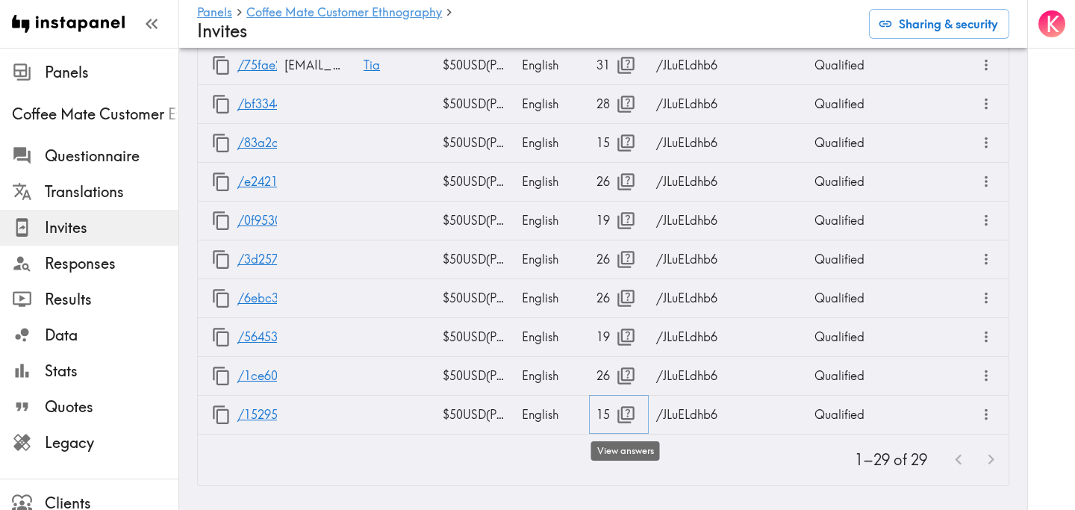
click at [631, 417] on icon "button" at bounding box center [626, 415] width 20 height 20
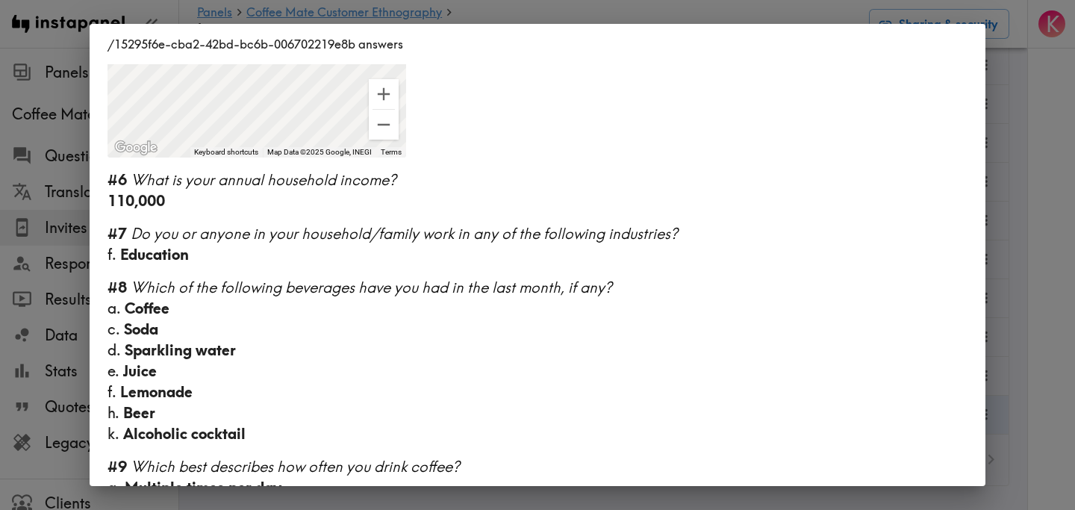
scroll to position [1038, 0]
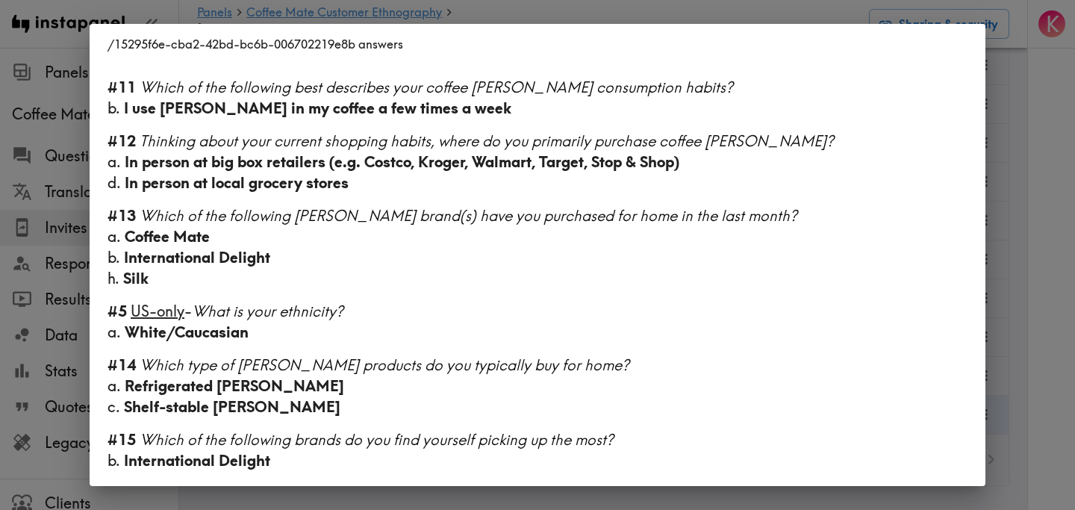
click at [1030, 244] on div "/15295f6e-cba2-42bd-bc6b-006702219e8b answers Language English Segment 28-45 ye…" at bounding box center [537, 255] width 1075 height 510
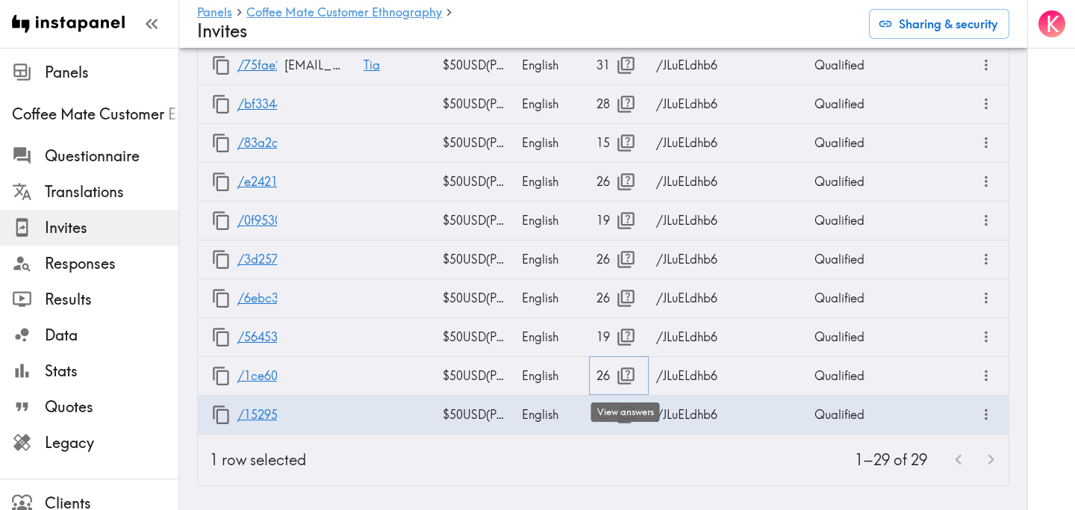
click at [629, 374] on icon "button" at bounding box center [626, 376] width 20 height 20
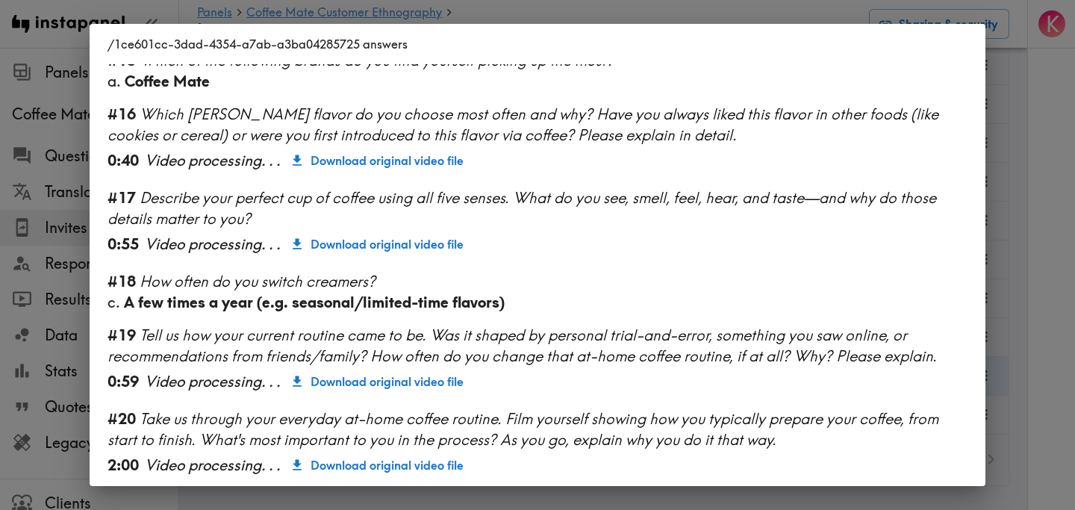
scroll to position [1901, 0]
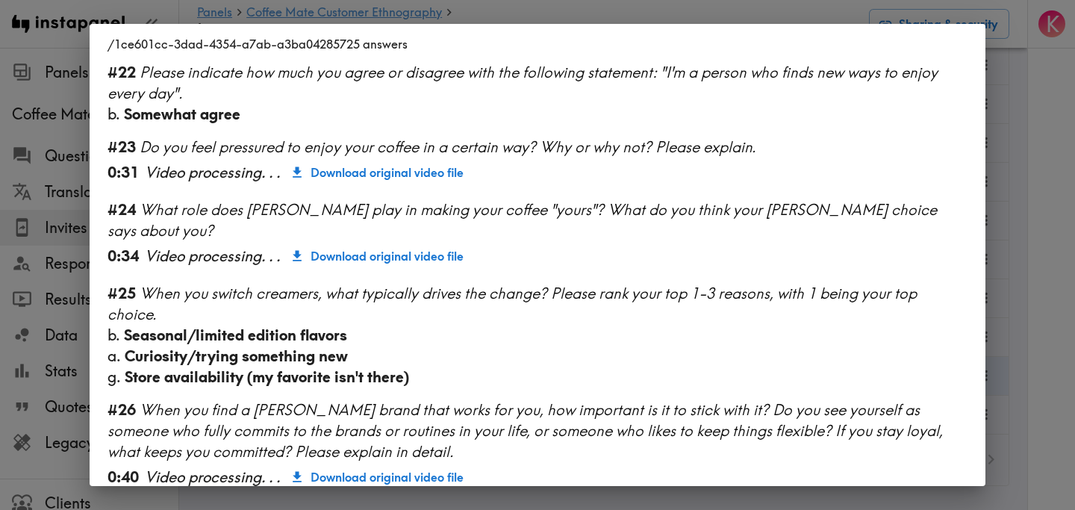
click at [1044, 286] on div "/1ce601cc-3dad-4354-a7ab-a3ba04285725 answers Language English Segment 28-45 ye…" at bounding box center [537, 255] width 1075 height 510
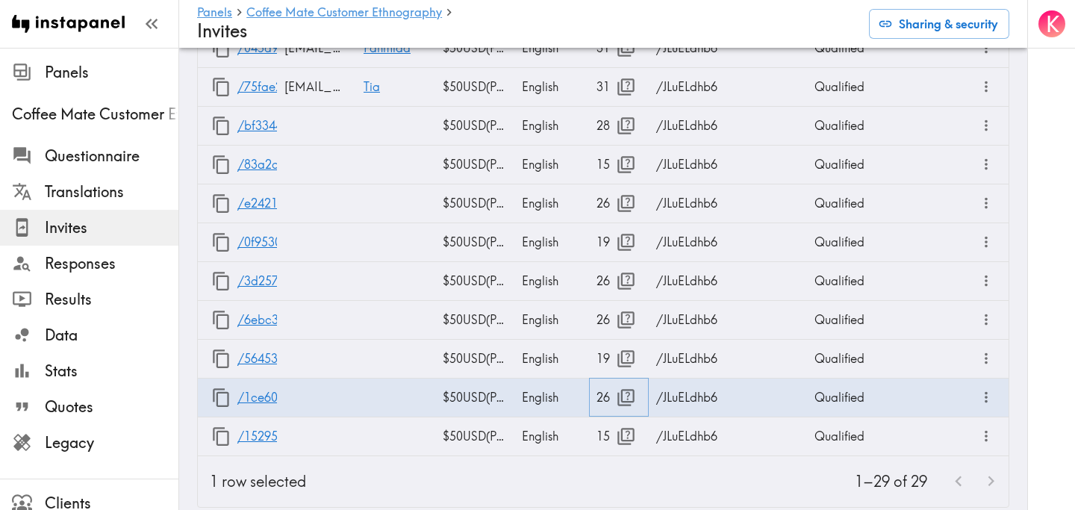
scroll to position [1514, 0]
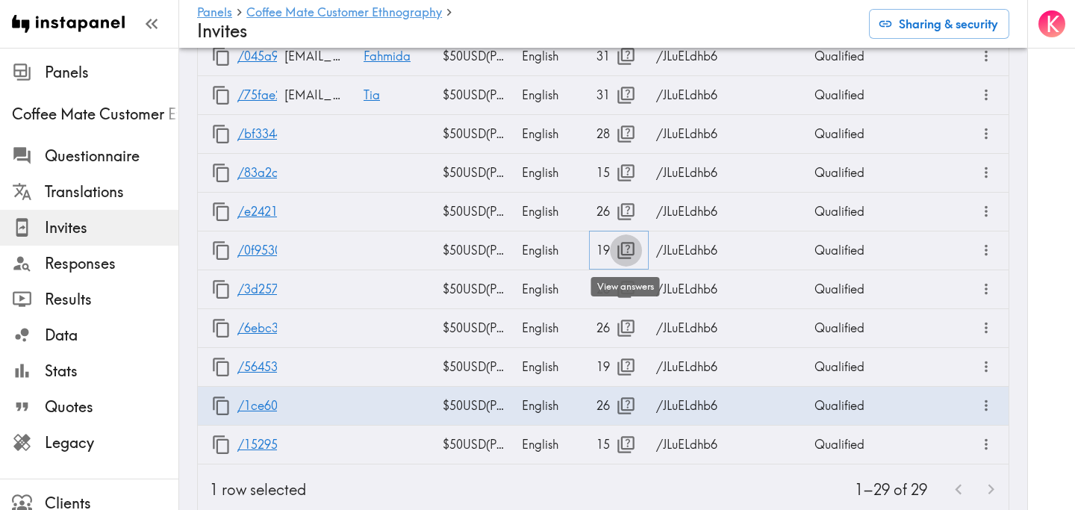
click at [625, 250] on icon "button" at bounding box center [626, 250] width 20 height 20
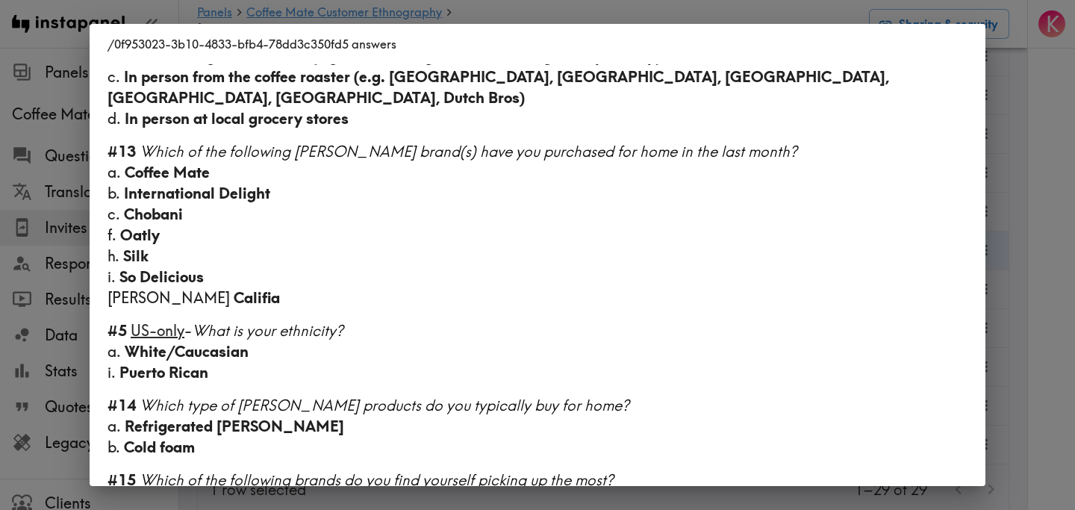
scroll to position [1489, 0]
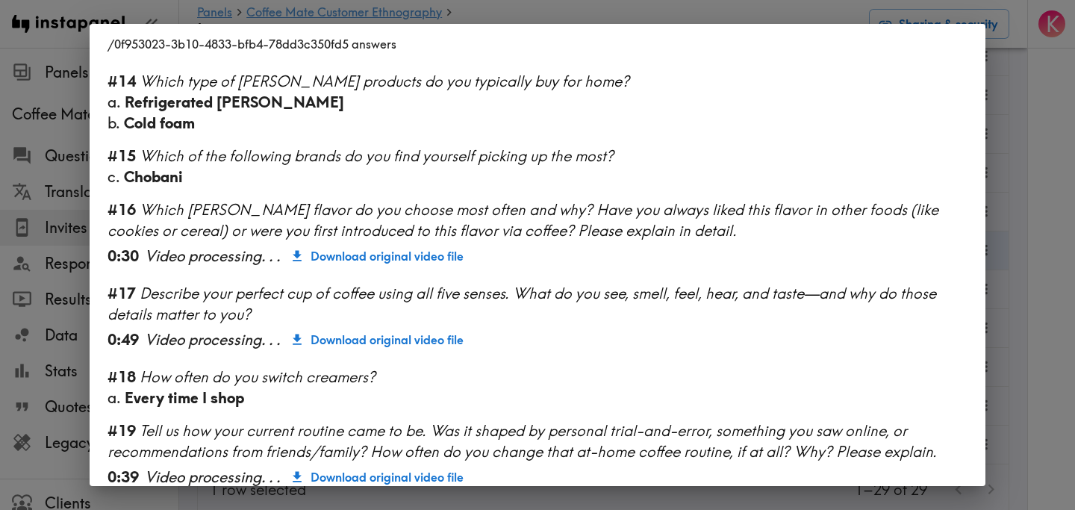
click at [1038, 222] on div "/0f953023-3b10-4833-bfb4-78dd3c350fd5 answers Language English Segment 18-27 ye…" at bounding box center [537, 255] width 1075 height 510
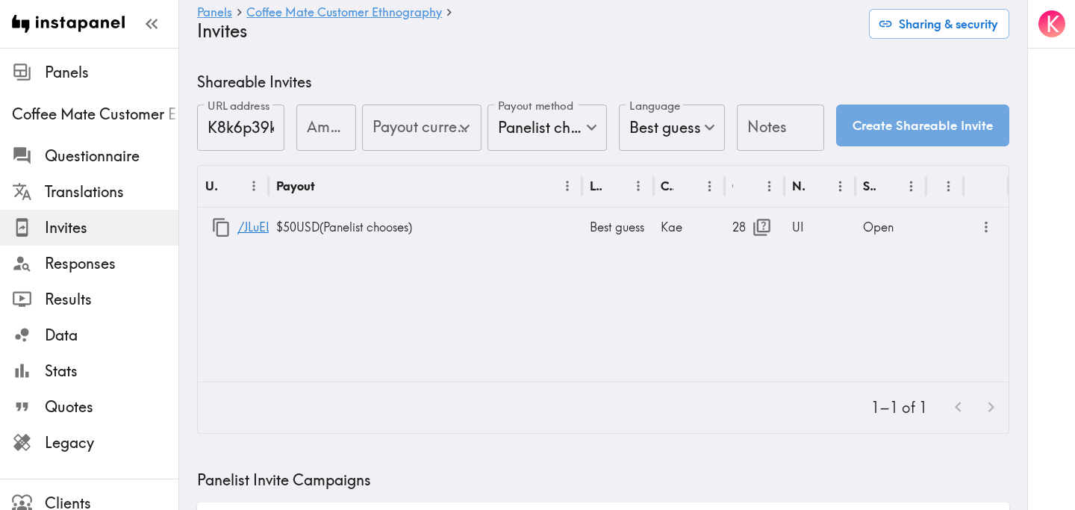
type input "US Global Equivalent - converted and cost-of-living adjusted"
type input "USD - US Dollar ([GEOGRAPHIC_DATA], [US_STATE], [GEOGRAPHIC_DATA], [GEOGRAPHIC_…"
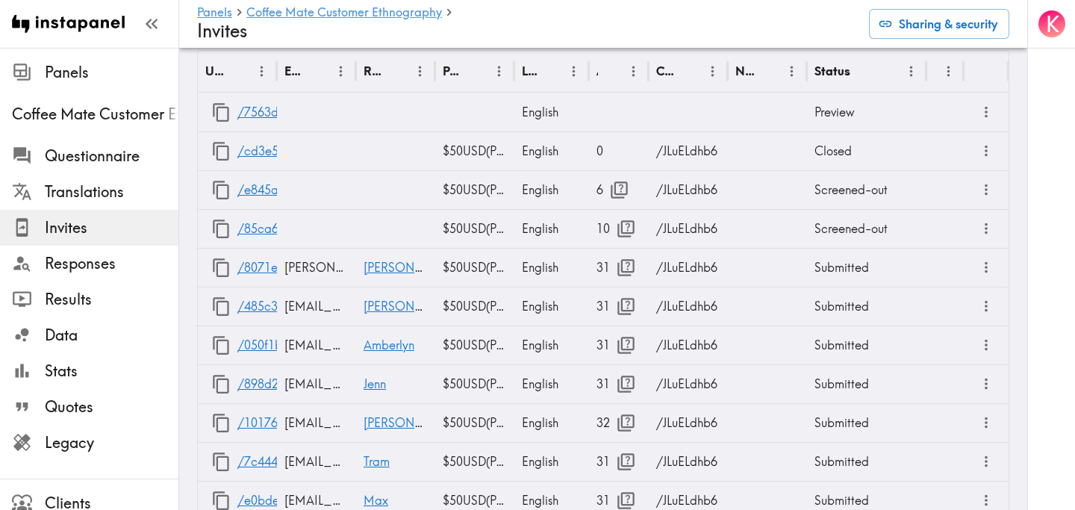
scroll to position [919, 0]
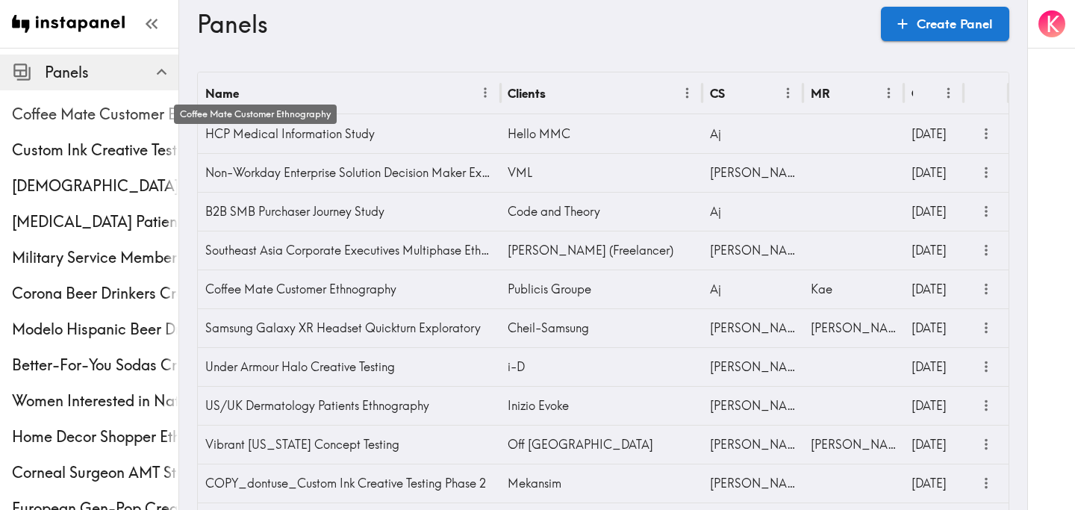
click at [84, 112] on span "Coffee Mate Customer Ethnography" at bounding box center [95, 114] width 166 height 21
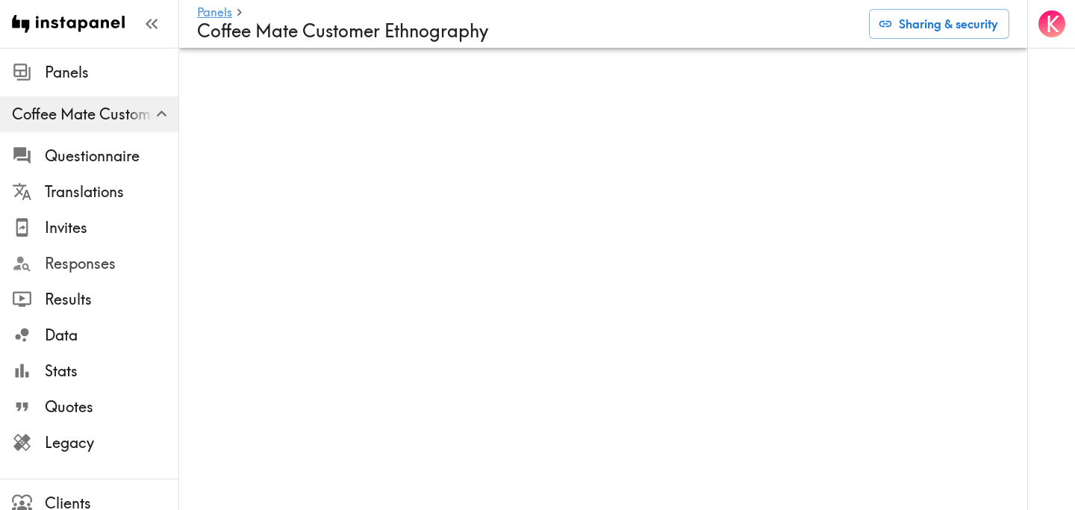
click at [99, 268] on span "Responses" at bounding box center [112, 263] width 134 height 21
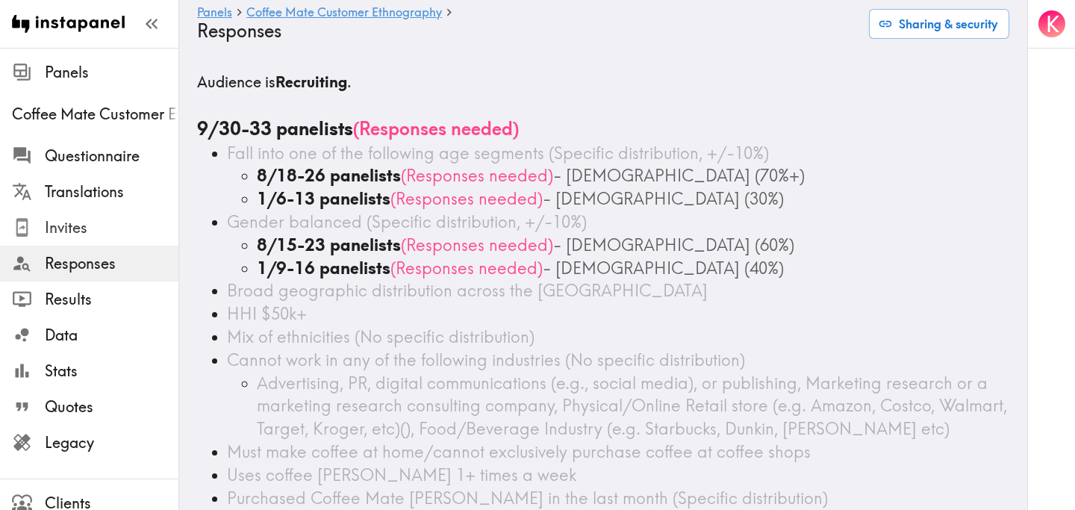
click at [114, 231] on span "Invites" at bounding box center [112, 227] width 134 height 21
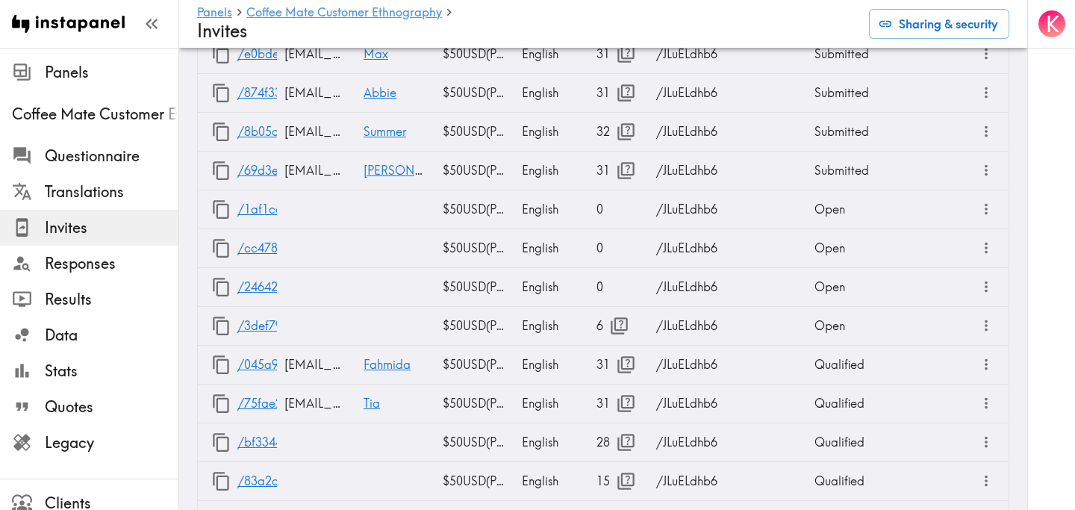
scroll to position [1543, 0]
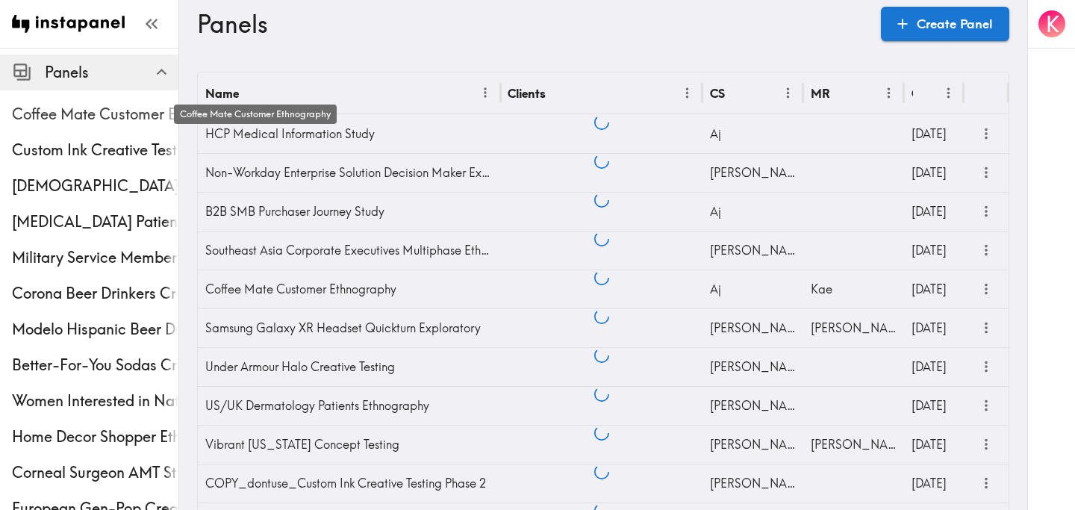
click at [130, 116] on span "Coffee Mate Customer Ethnography" at bounding box center [95, 114] width 166 height 21
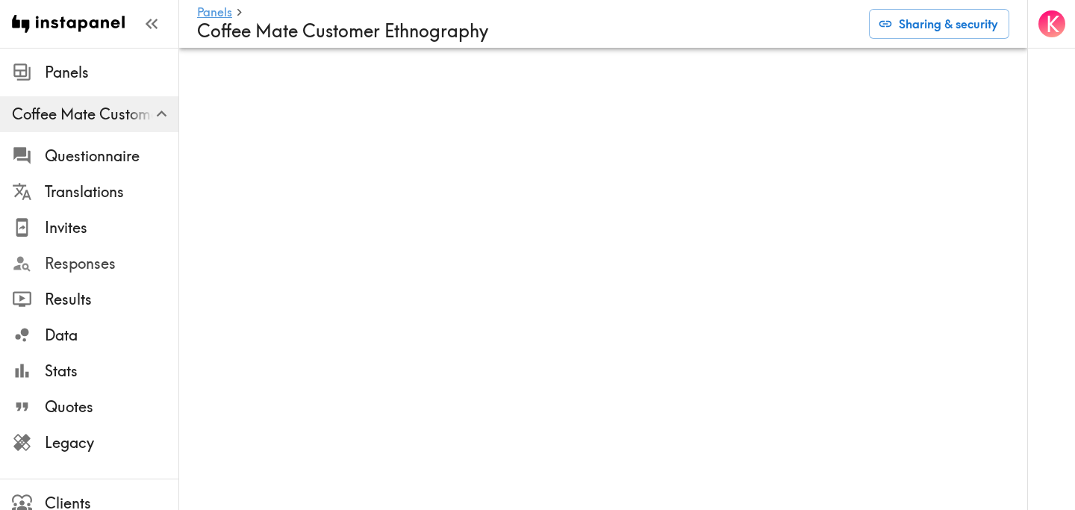
click at [108, 272] on span "Responses" at bounding box center [112, 263] width 134 height 21
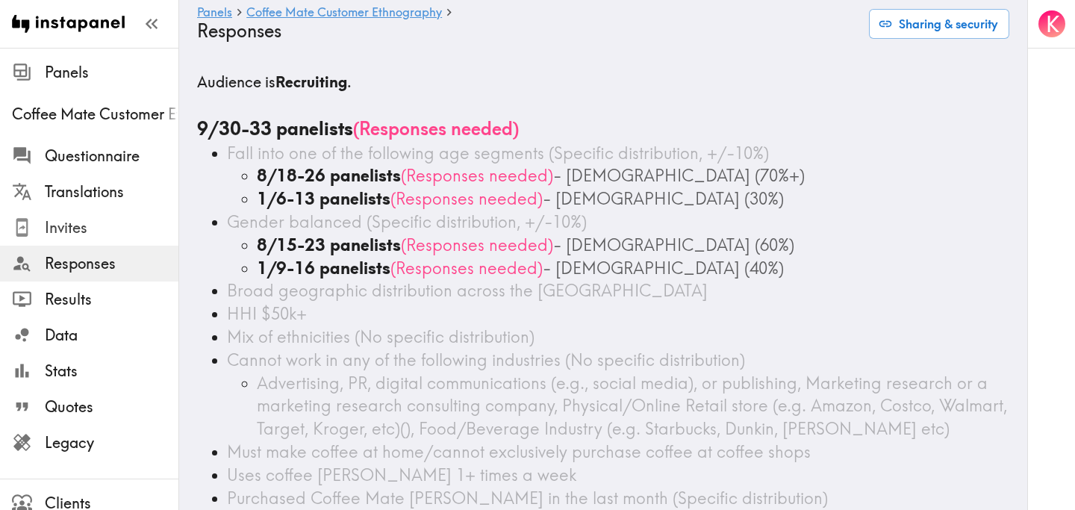
click at [100, 230] on span "Invites" at bounding box center [112, 227] width 134 height 21
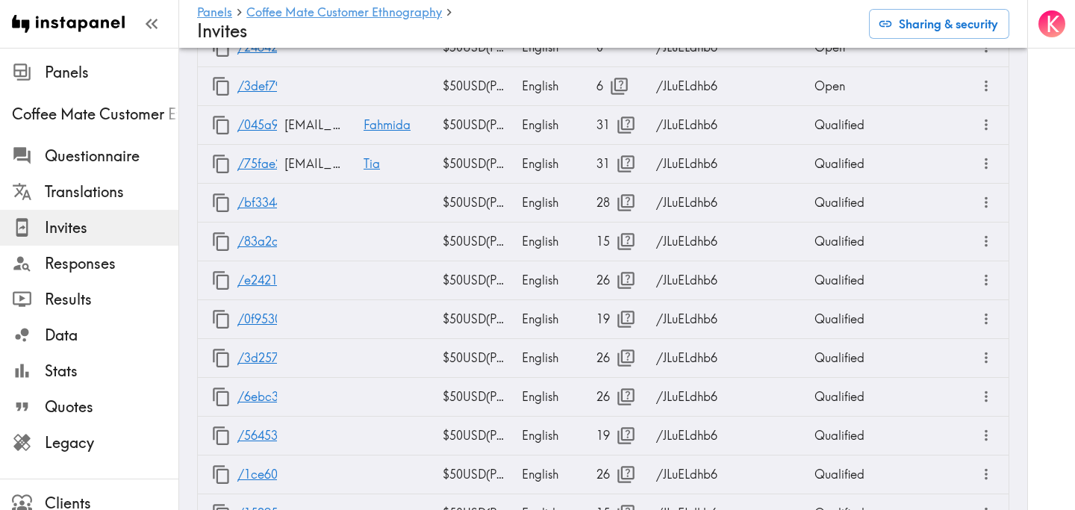
scroll to position [1543, 0]
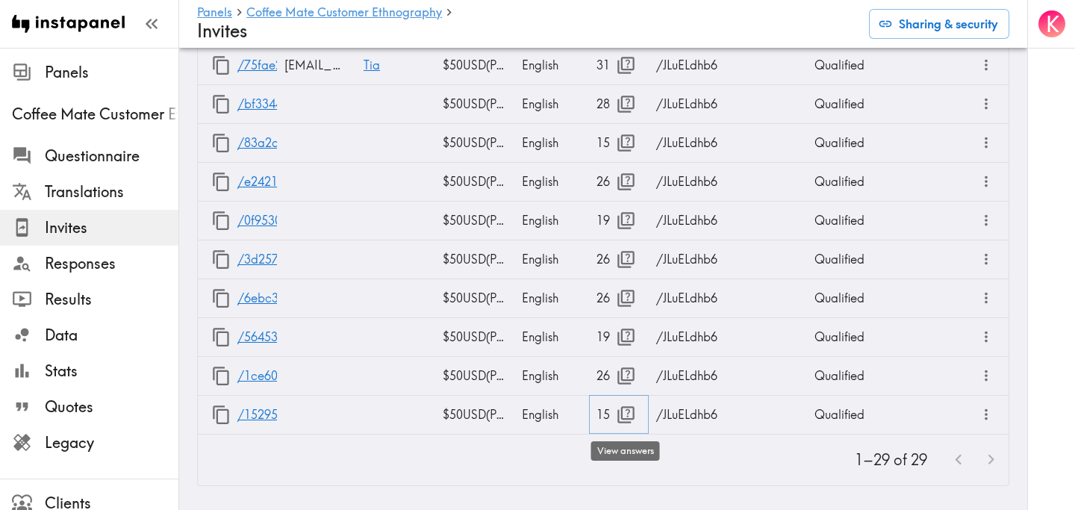
click at [621, 415] on icon "button" at bounding box center [625, 414] width 17 height 17
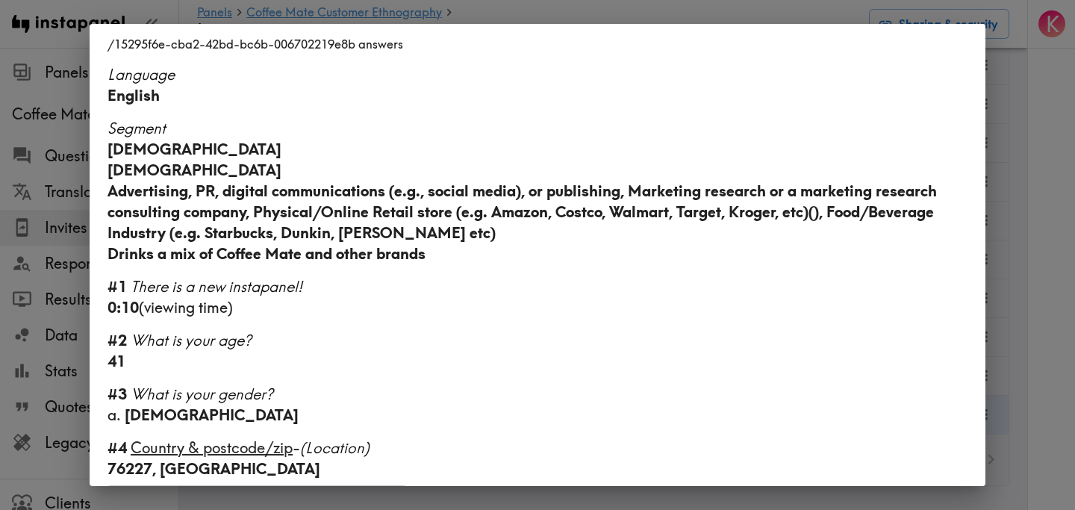
scroll to position [1038, 0]
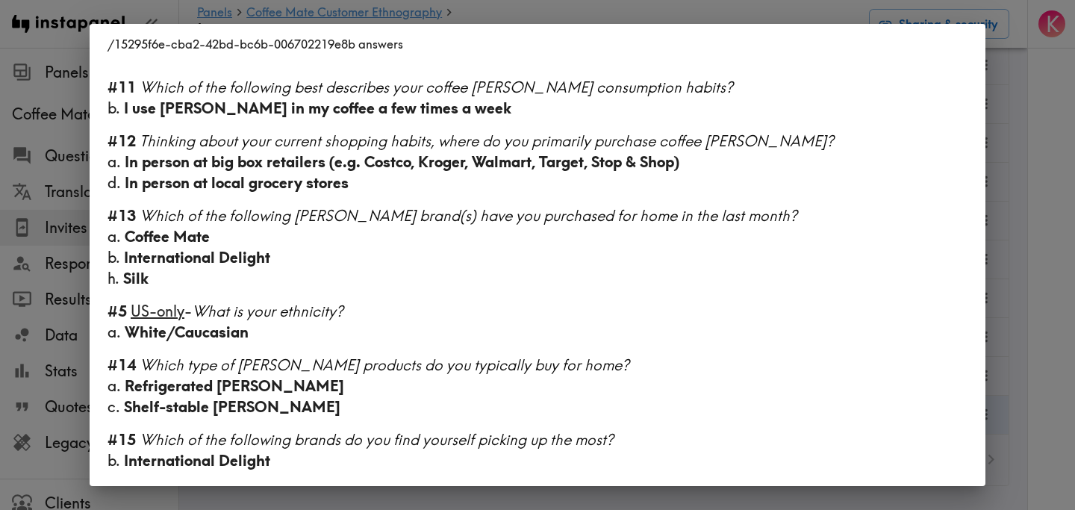
click at [1043, 201] on div "/15295f6e-cba2-42bd-bc6b-006702219e8b answers Language English Segment 28-45 ye…" at bounding box center [537, 255] width 1075 height 510
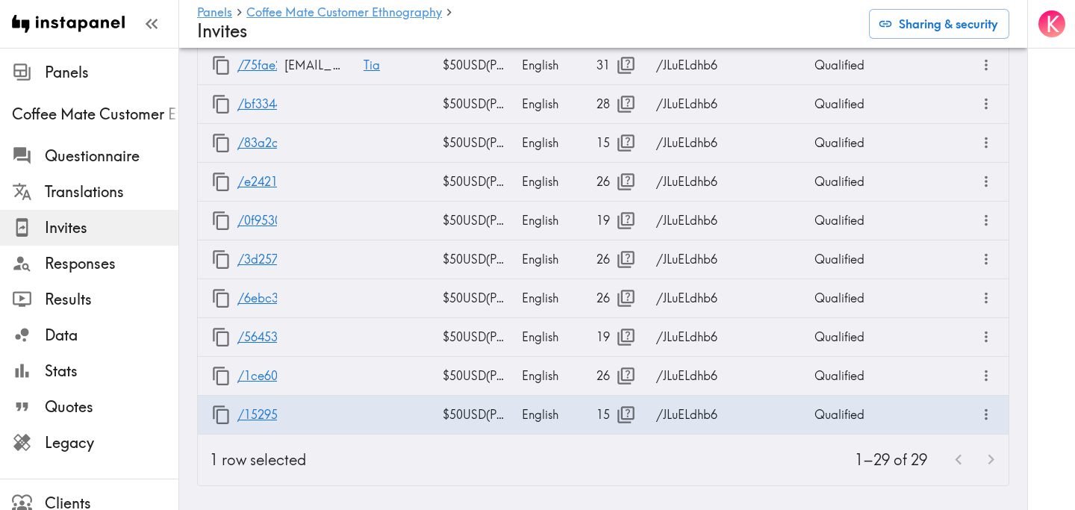
click at [651, 462] on div "1–29 of 29" at bounding box center [663, 459] width 690 height 51
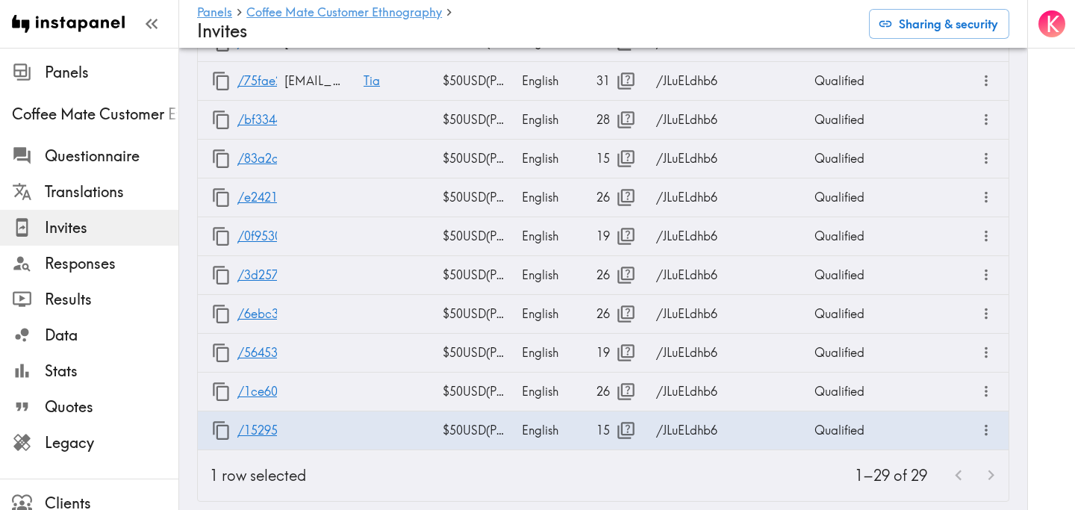
scroll to position [1543, 0]
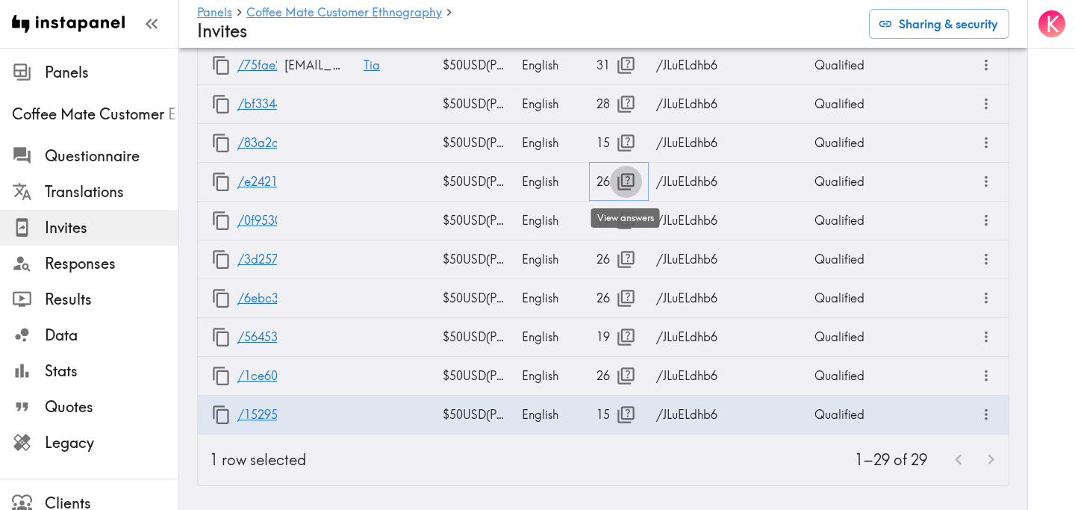
click at [625, 183] on icon "button" at bounding box center [626, 182] width 20 height 20
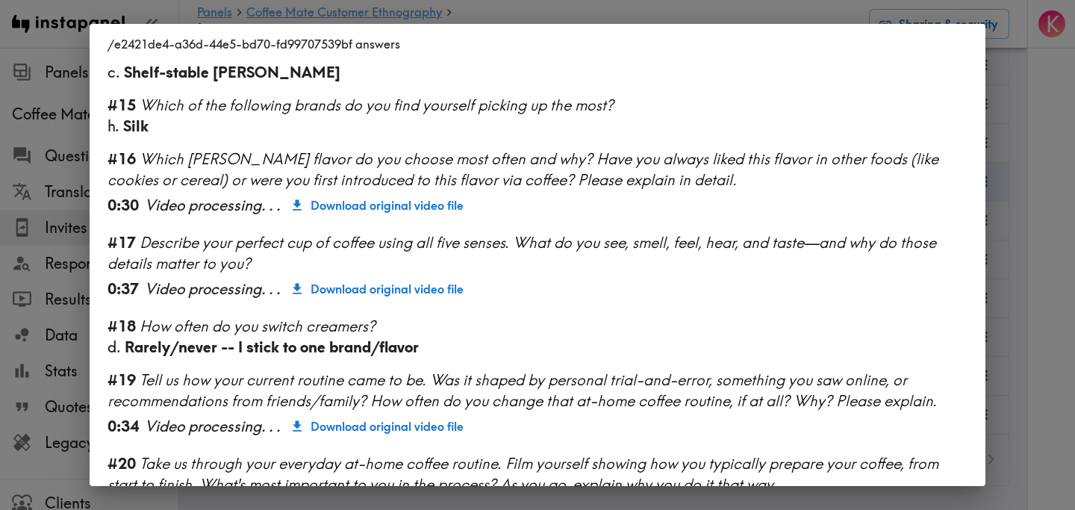
scroll to position [1880, 0]
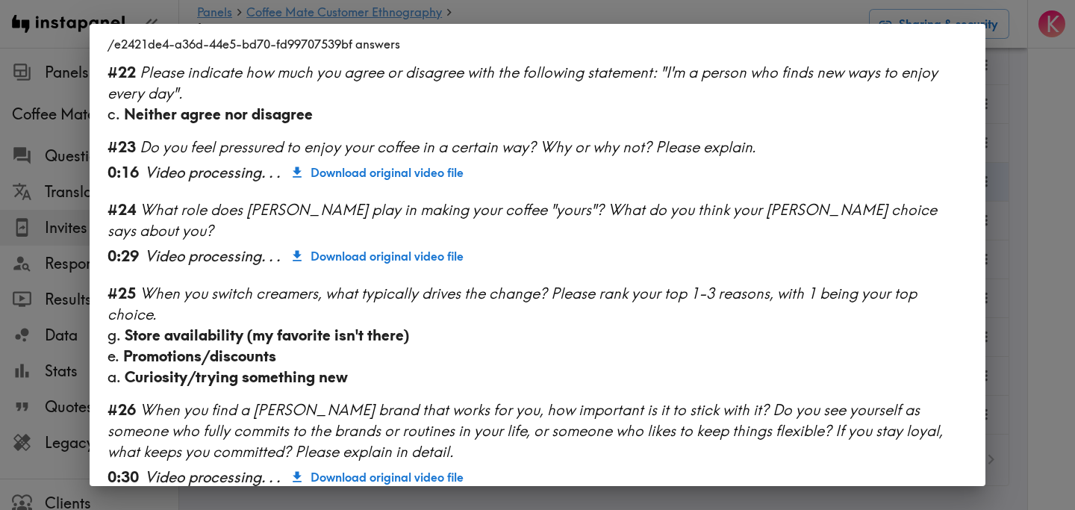
click at [1029, 262] on div "/e2421de4-a36d-44e5-bd70-fd99707539bf answers Language English Segment 28-45 ye…" at bounding box center [537, 255] width 1075 height 510
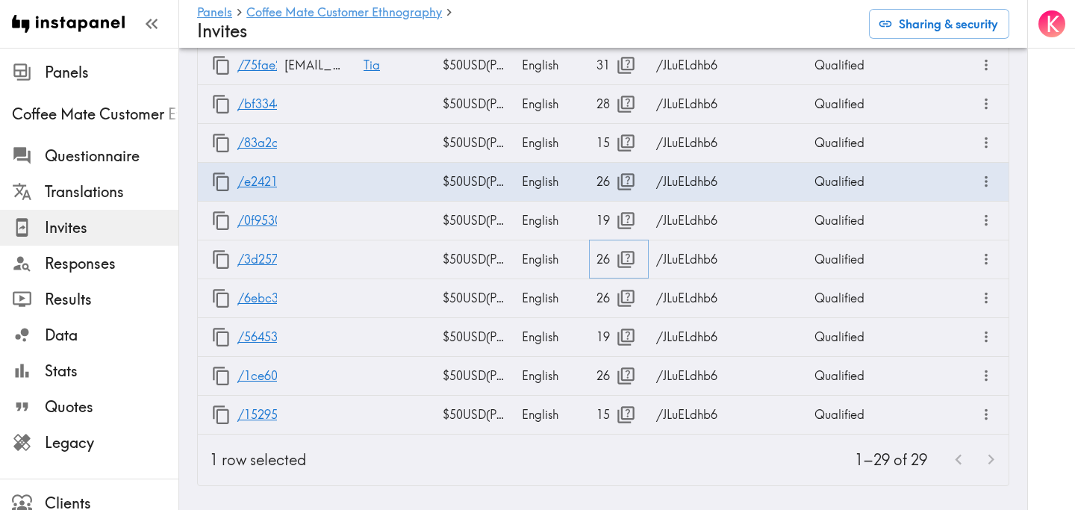
click at [622, 263] on icon "button" at bounding box center [625, 259] width 17 height 17
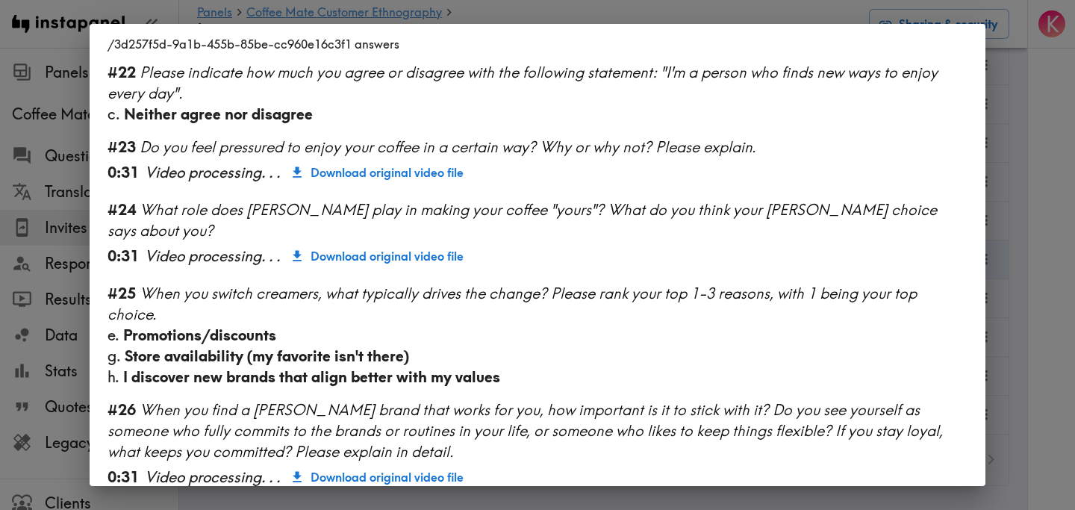
click at [1016, 337] on div "/3d257f5d-9a1b-455b-85be-cc960e16c3f1 answers Language English Segment 28-45 ye…" at bounding box center [537, 255] width 1075 height 510
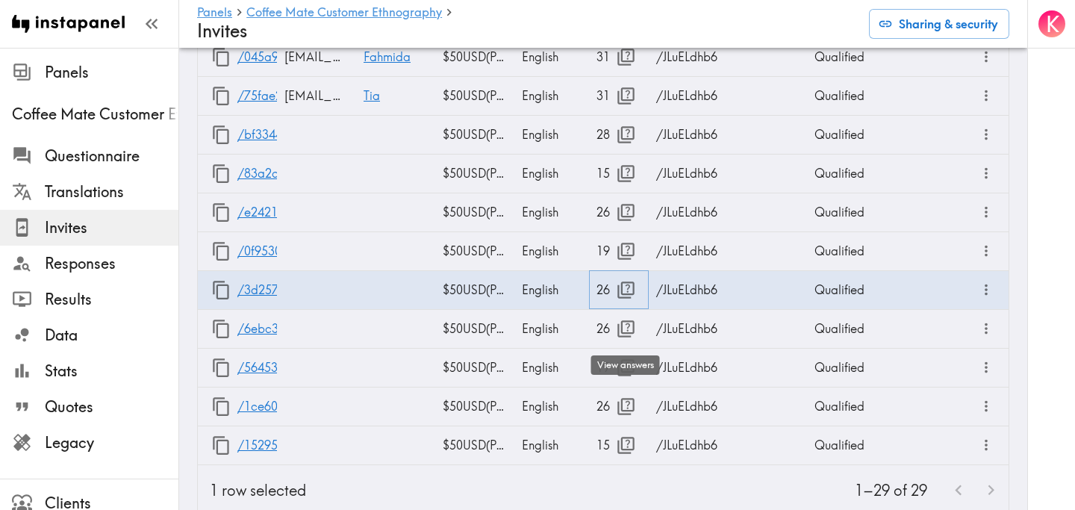
scroll to position [1543, 0]
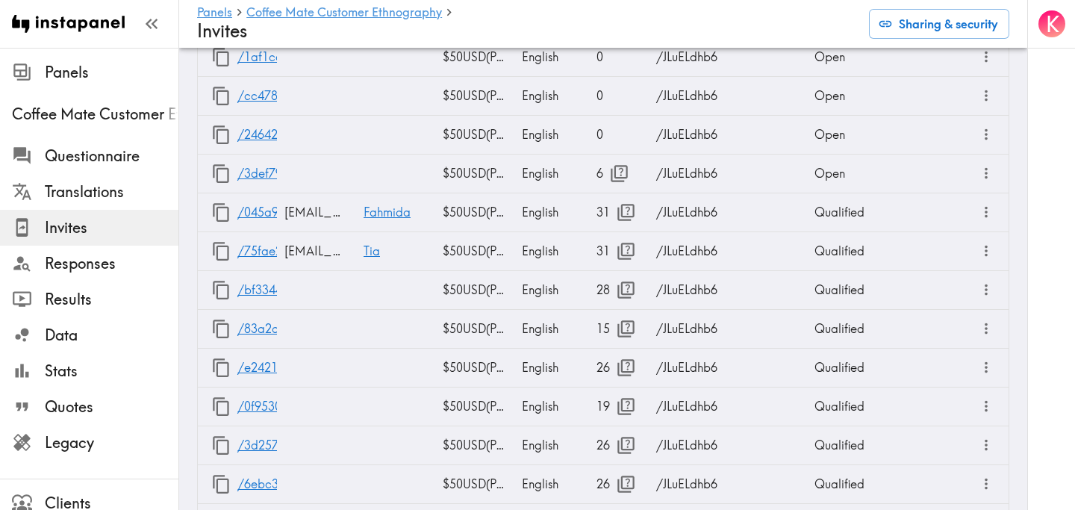
scroll to position [1543, 0]
